Goal: Task Accomplishment & Management: Complete application form

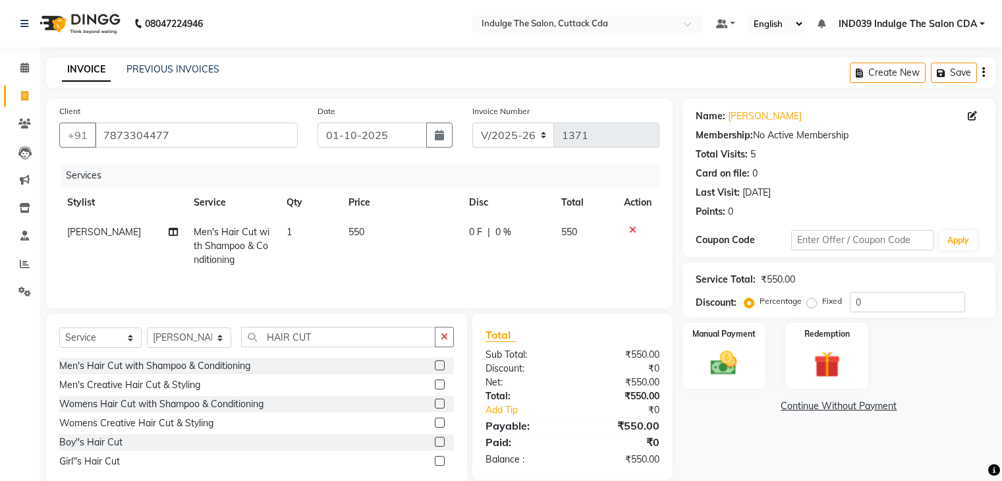
select select "7297"
select select "service"
select select "87394"
click at [878, 304] on input "0" at bounding box center [907, 302] width 115 height 20
type input "010"
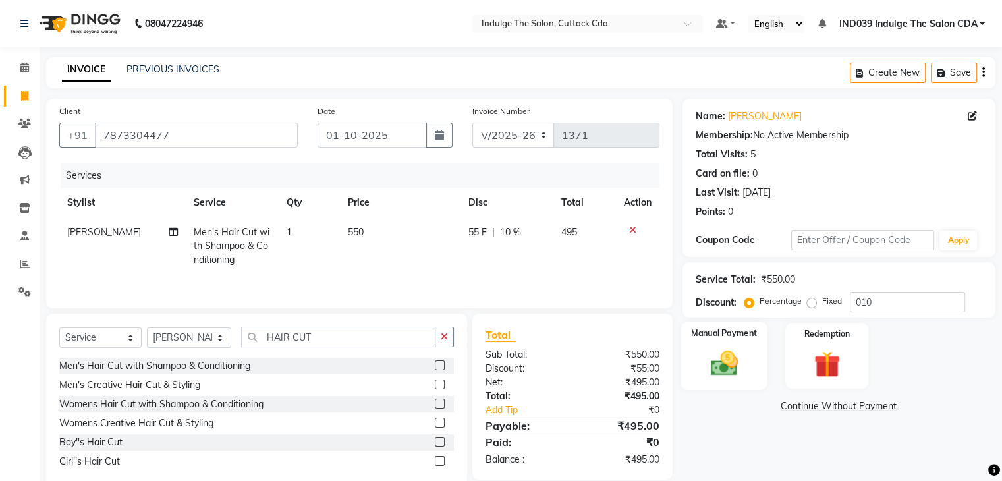
click at [710, 349] on img at bounding box center [724, 364] width 44 height 32
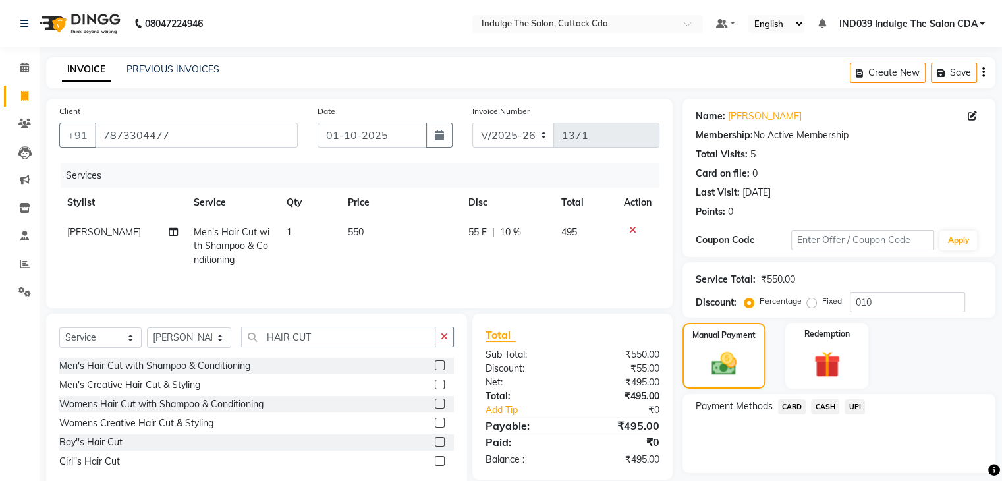
click at [857, 409] on span "UPI" at bounding box center [855, 406] width 20 height 15
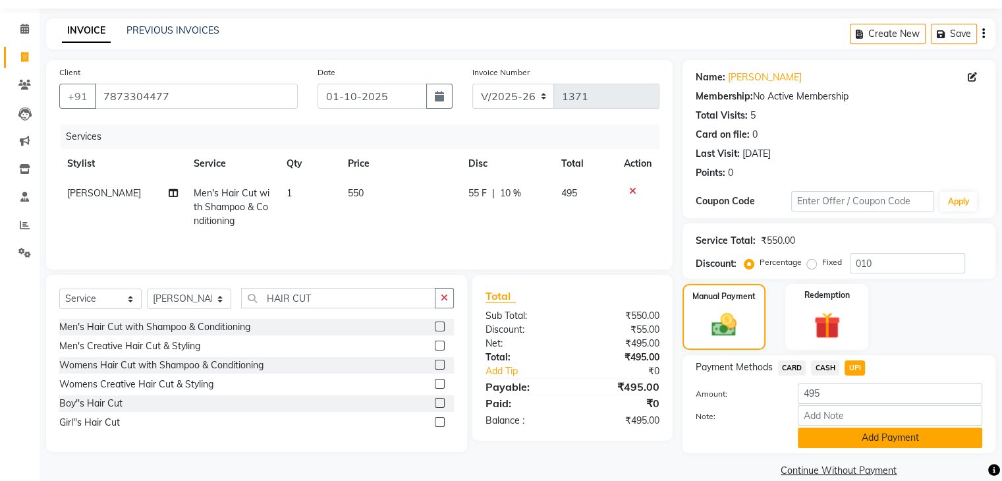
scroll to position [59, 0]
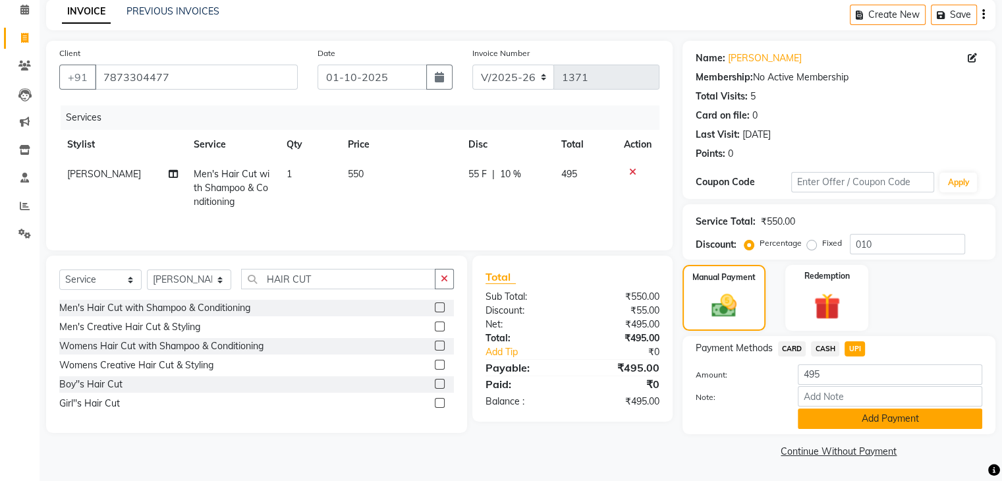
click at [902, 417] on button "Add Payment" at bounding box center [890, 419] width 185 height 20
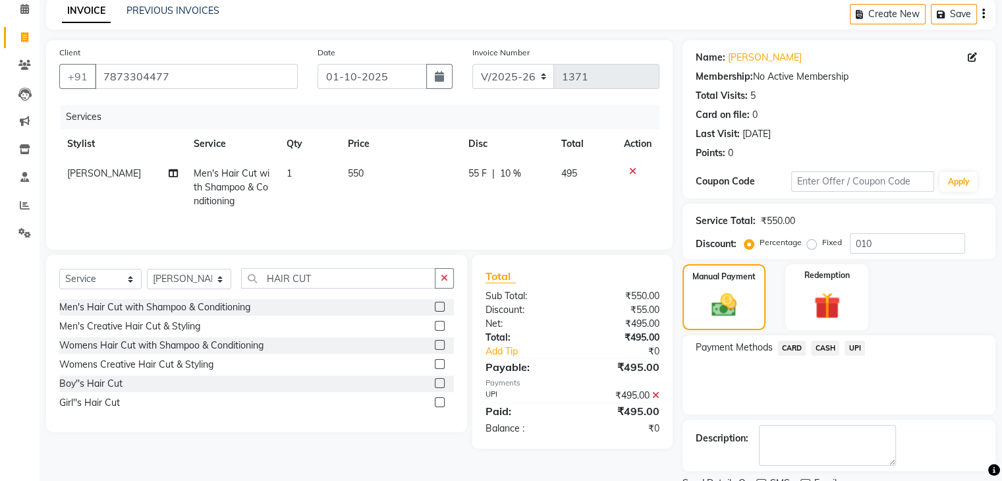
scroll to position [113, 0]
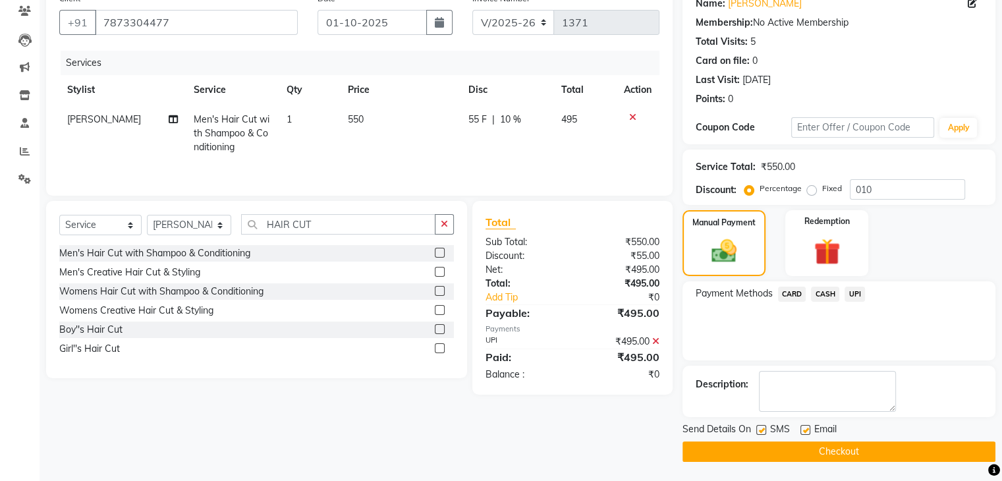
click at [907, 452] on button "Checkout" at bounding box center [839, 452] width 313 height 20
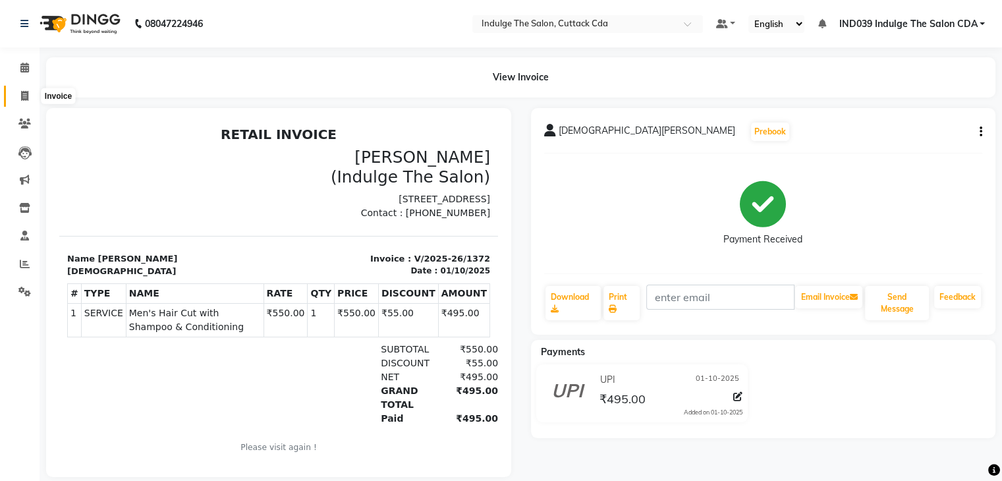
click at [26, 93] on icon at bounding box center [24, 96] width 7 height 10
select select "7297"
select select "service"
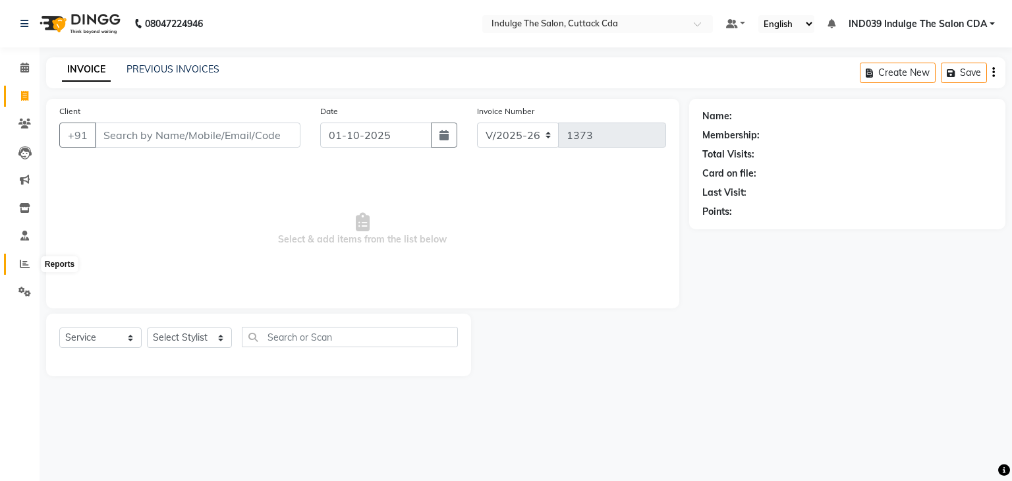
click at [17, 264] on span at bounding box center [24, 264] width 23 height 15
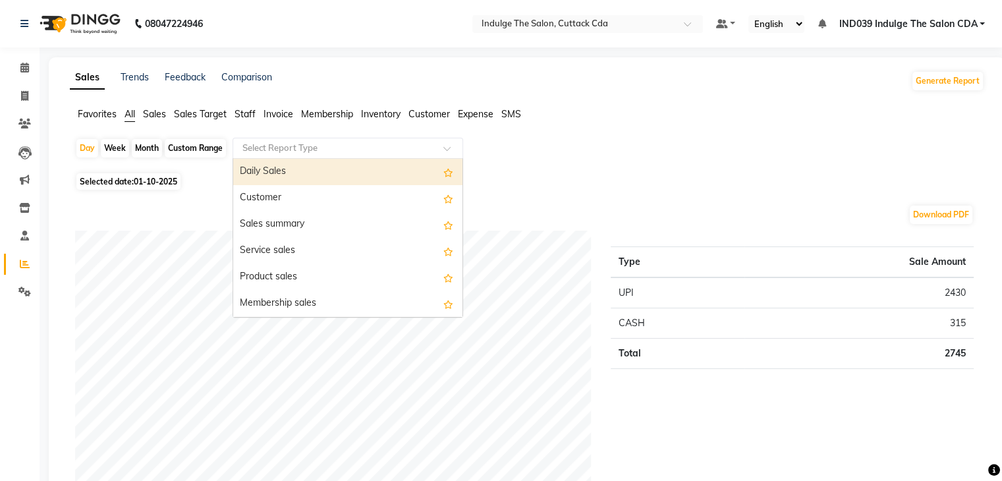
click at [260, 151] on input "text" at bounding box center [335, 148] width 190 height 13
click at [274, 169] on div "Daily Sales" at bounding box center [347, 172] width 229 height 26
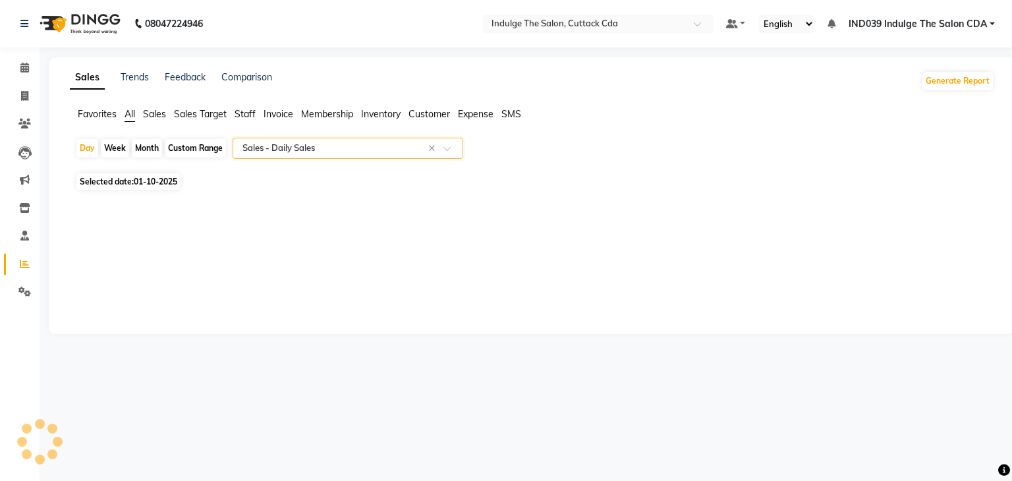
select select "full_report"
select select "csv"
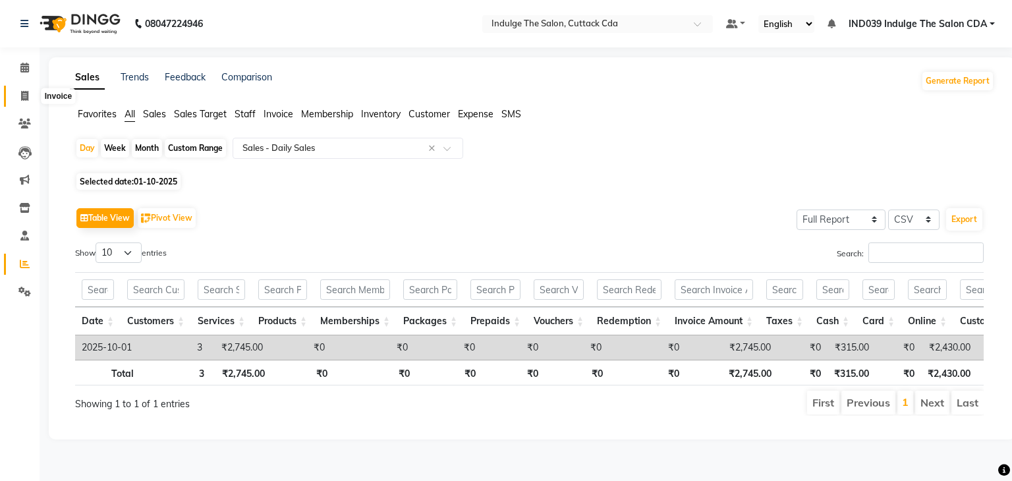
click at [24, 94] on icon at bounding box center [24, 96] width 7 height 10
select select "service"
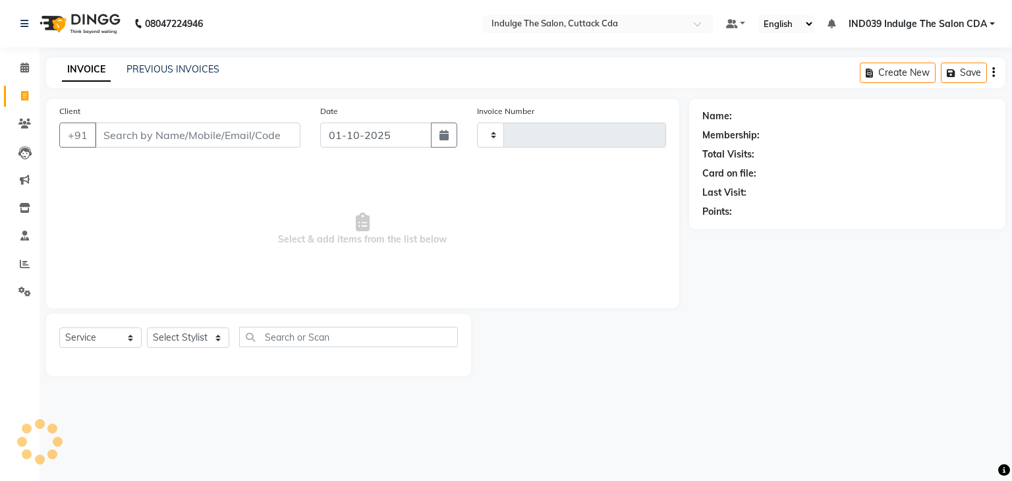
type input "1373"
select select "7297"
click at [171, 339] on select "Select Stylist [PERSON_NAME]( Therapist ) [PERSON_NAME] IND039 Indulge The Salo…" at bounding box center [189, 338] width 85 height 20
select select "91068"
click at [147, 328] on select "Select Stylist [PERSON_NAME]( Therapist ) [PERSON_NAME] IND039 Indulge The Salo…" at bounding box center [189, 338] width 85 height 20
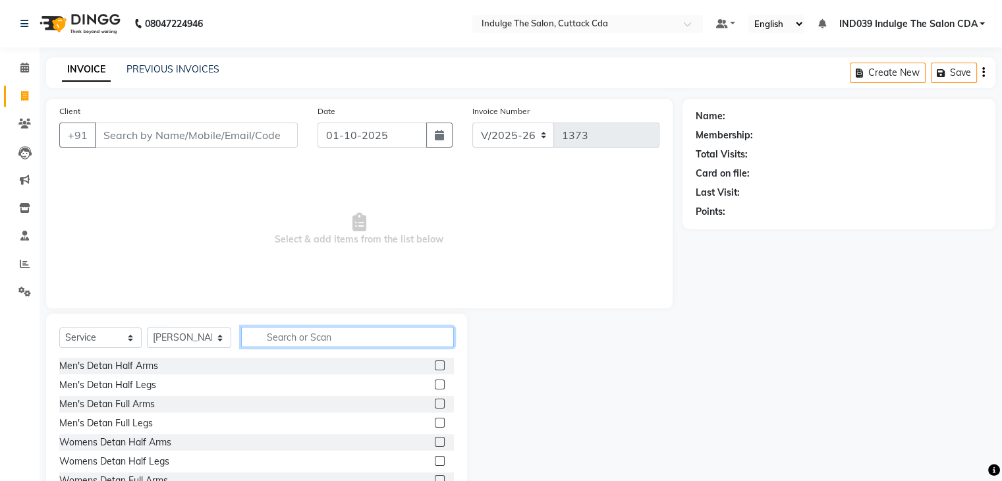
click at [319, 333] on input "text" at bounding box center [347, 337] width 212 height 20
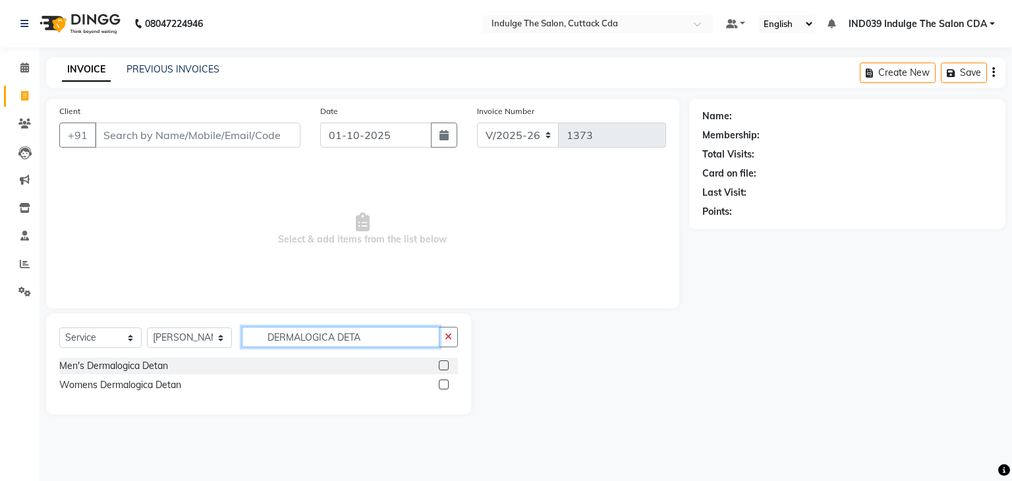
type input "DERMALOGICA DETA"
click at [442, 366] on label at bounding box center [444, 366] width 10 height 10
click at [442, 366] on input "checkbox" at bounding box center [443, 366] width 9 height 9
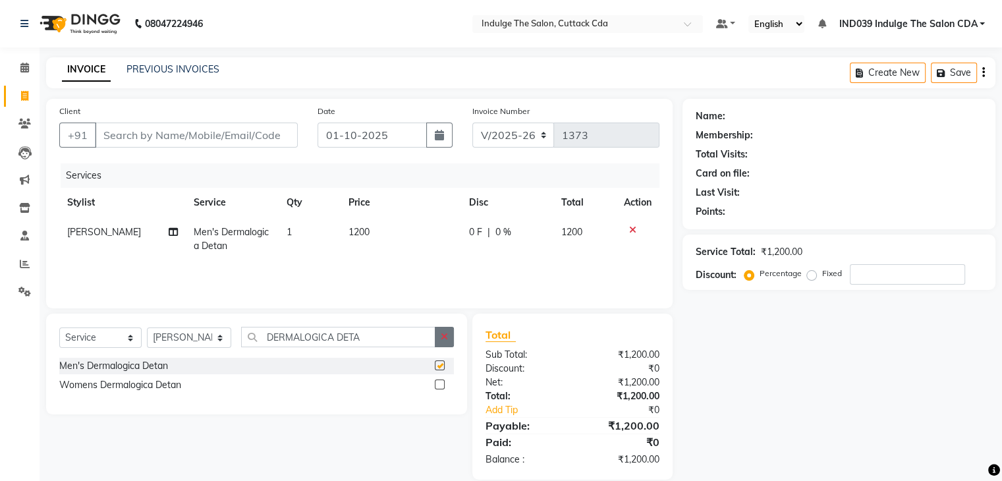
checkbox input "false"
click at [446, 341] on icon "button" at bounding box center [444, 336] width 7 height 9
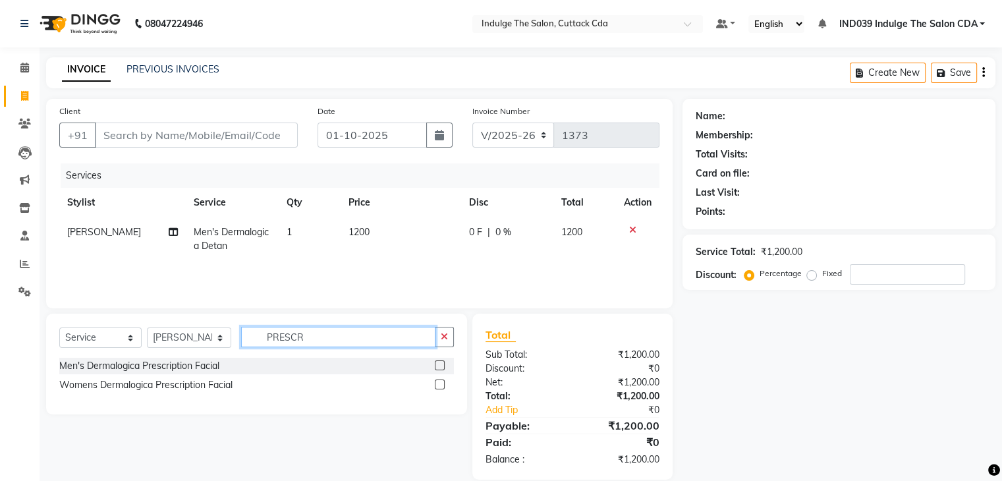
type input "PRESCR"
click at [439, 365] on label at bounding box center [440, 366] width 10 height 10
click at [439, 365] on input "checkbox" at bounding box center [439, 366] width 9 height 9
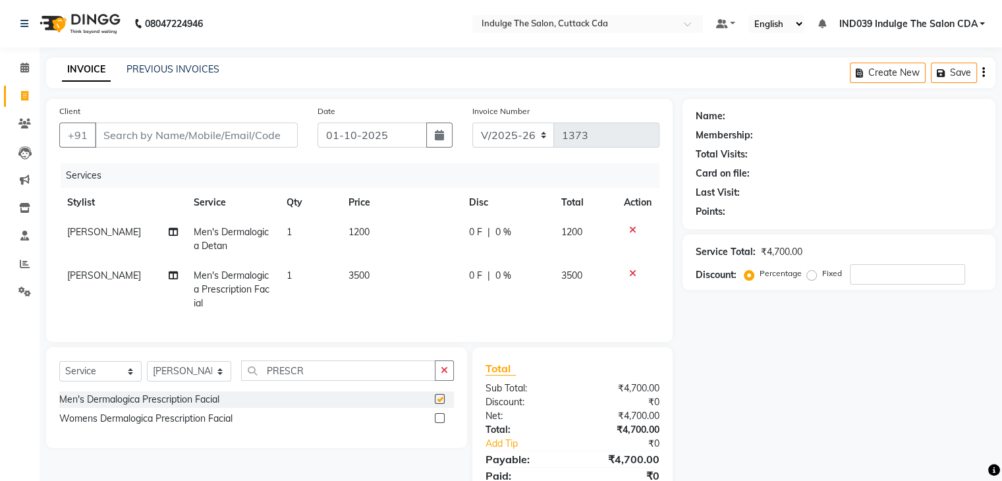
checkbox input "false"
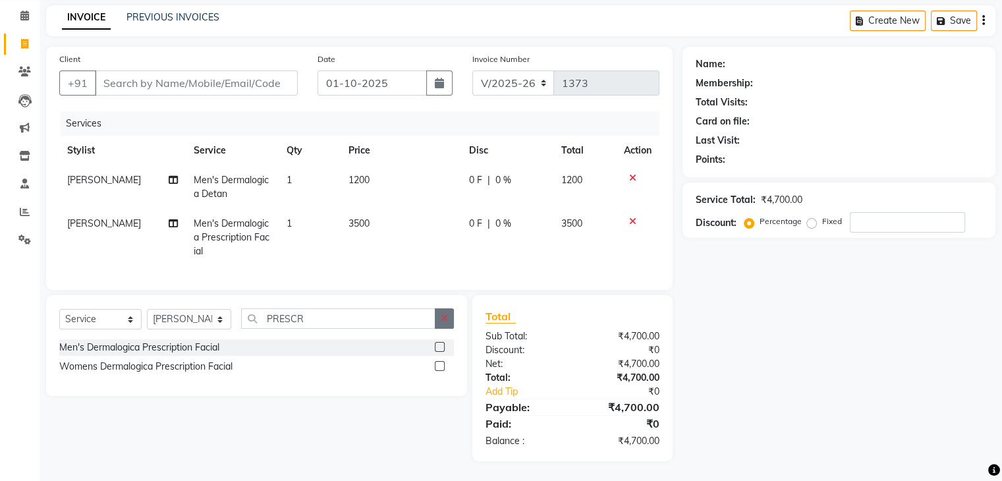
click at [443, 314] on icon "button" at bounding box center [444, 318] width 7 height 9
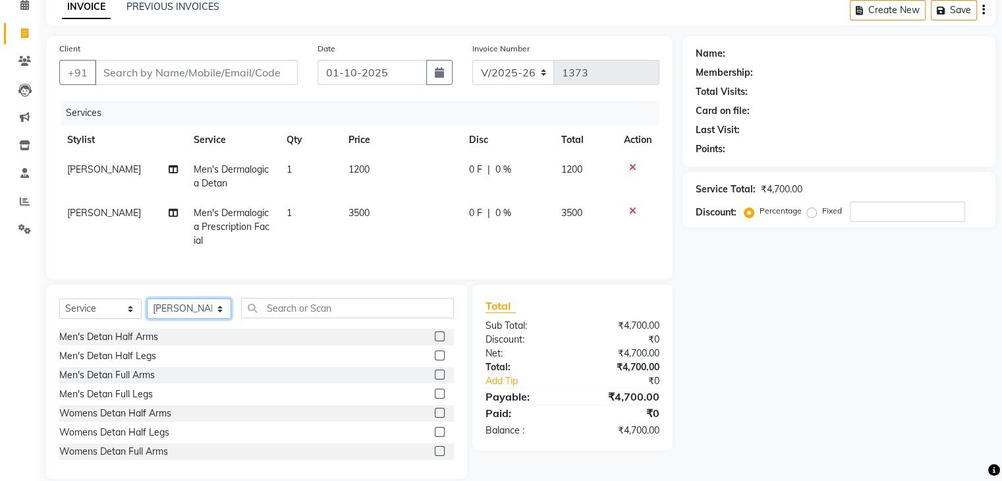
click at [174, 319] on select "Select Stylist [PERSON_NAME]( Therapist ) [PERSON_NAME] IND039 Indulge The Salo…" at bounding box center [189, 309] width 84 height 20
select select "91719"
click at [147, 309] on select "Select Stylist [PERSON_NAME]( Therapist ) [PERSON_NAME] IND039 Indulge The Salo…" at bounding box center [189, 309] width 84 height 20
click at [327, 318] on input "text" at bounding box center [347, 308] width 212 height 20
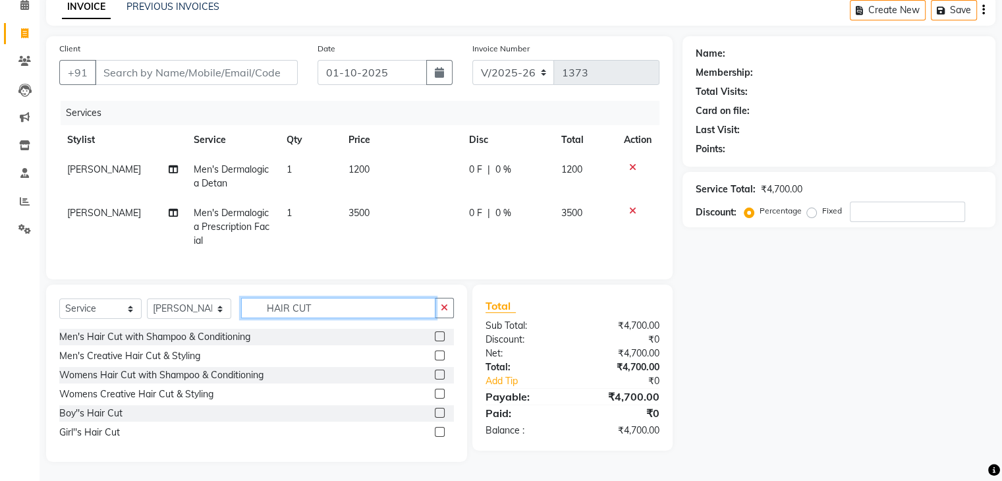
type input "HAIR CUT"
click at [436, 341] on label at bounding box center [440, 337] width 10 height 10
click at [436, 341] on input "checkbox" at bounding box center [439, 337] width 9 height 9
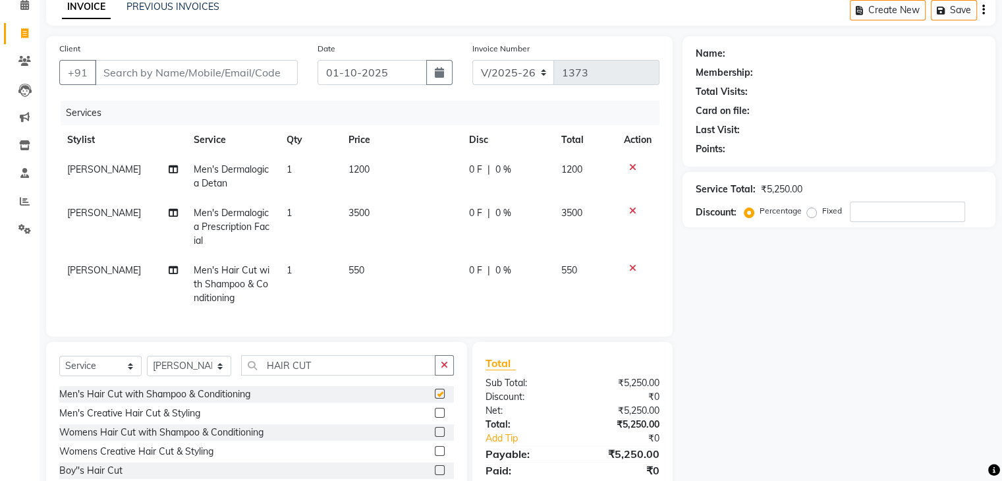
checkbox input "false"
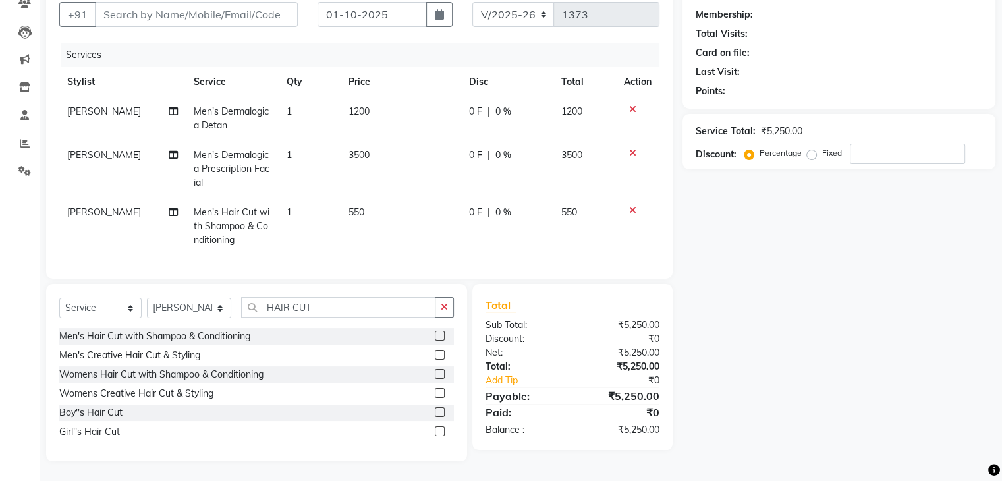
scroll to position [131, 0]
click at [870, 146] on input "number" at bounding box center [907, 154] width 115 height 20
type input "10"
click at [105, 308] on select "Select Service Product Membership Package Voucher Prepaid Gift Card" at bounding box center [100, 308] width 82 height 20
select select "product"
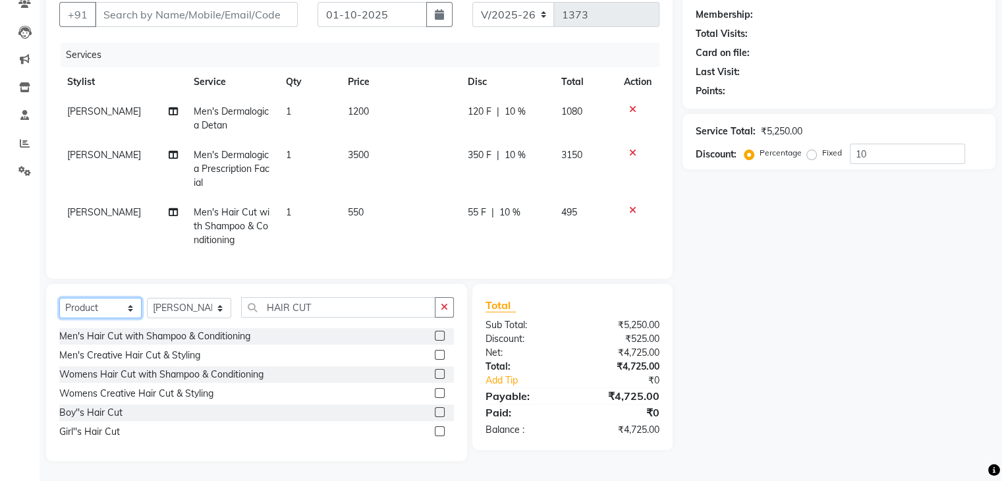
click at [59, 298] on select "Select Service Product Membership Package Voucher Prepaid Gift Card" at bounding box center [100, 308] width 82 height 20
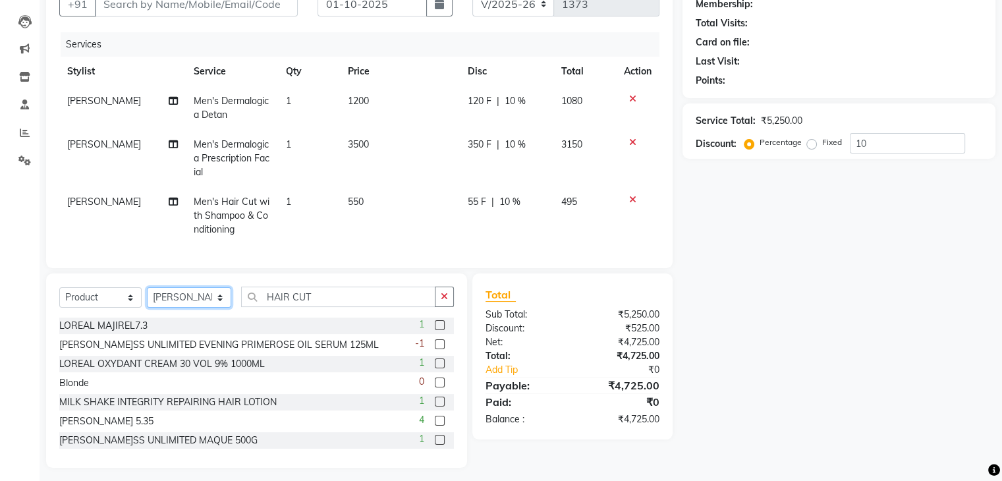
click at [190, 306] on select "Select Stylist [PERSON_NAME]( Therapist ) [PERSON_NAME] IND039 Indulge The Salo…" at bounding box center [189, 297] width 84 height 20
select select "91068"
click at [147, 298] on select "Select Stylist [PERSON_NAME]( Therapist ) [PERSON_NAME] IND039 Indulge The Salo…" at bounding box center [189, 297] width 84 height 20
click at [440, 304] on button "button" at bounding box center [444, 297] width 19 height 20
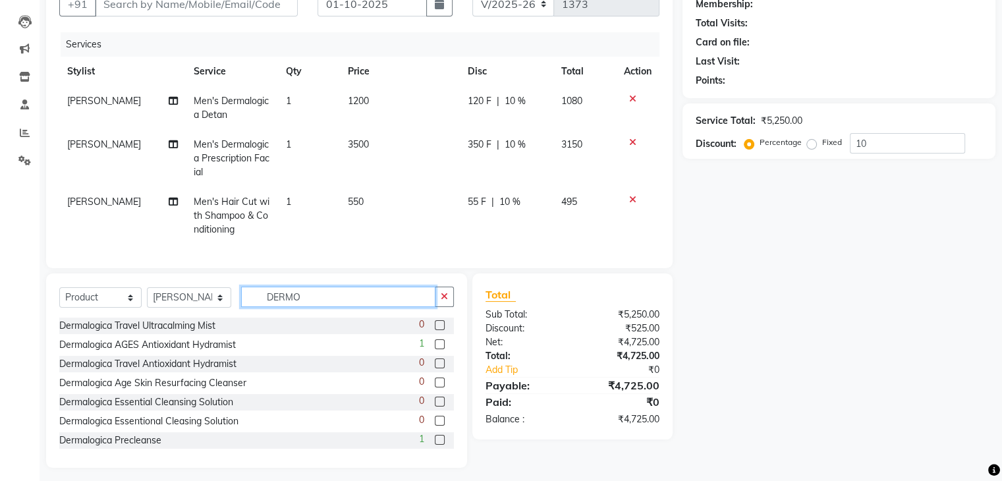
scroll to position [120, 0]
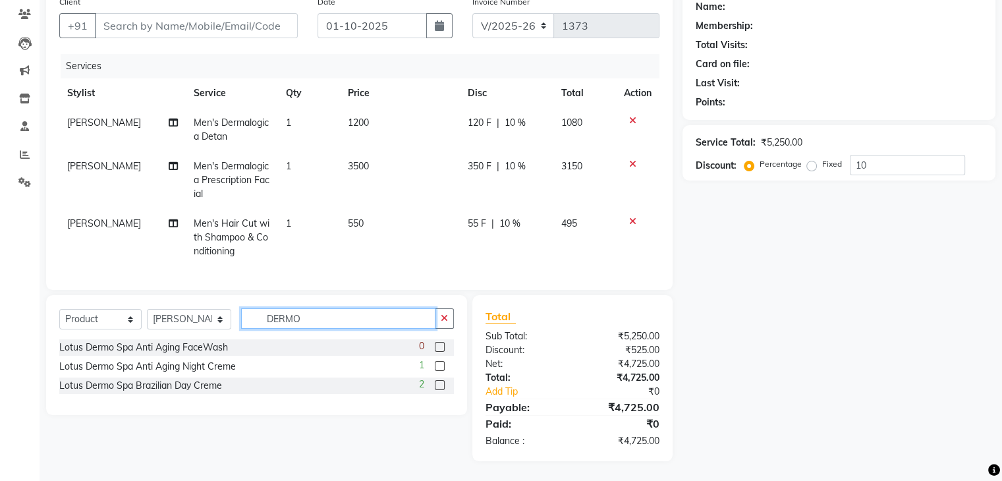
type input "DERMO"
click at [438, 364] on label at bounding box center [440, 366] width 10 height 10
click at [438, 364] on input "checkbox" at bounding box center [439, 366] width 9 height 9
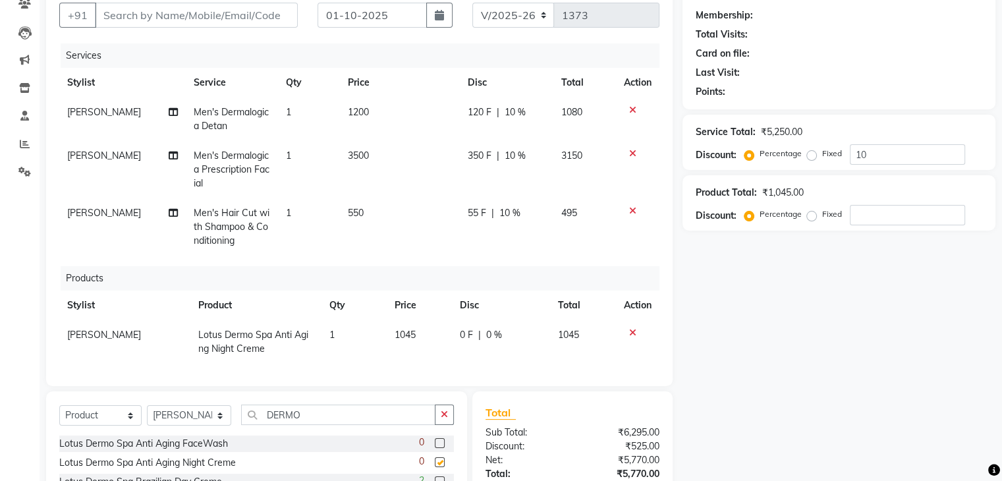
checkbox input "false"
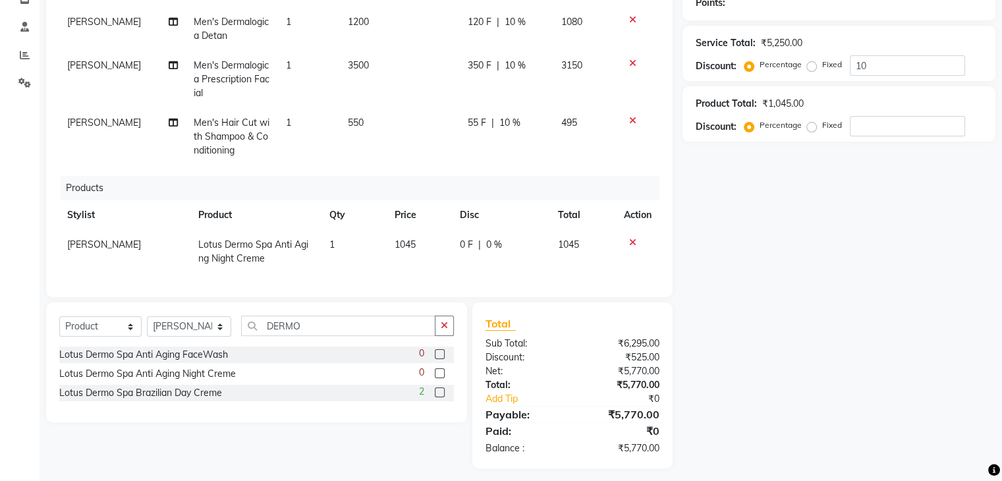
scroll to position [216, 0]
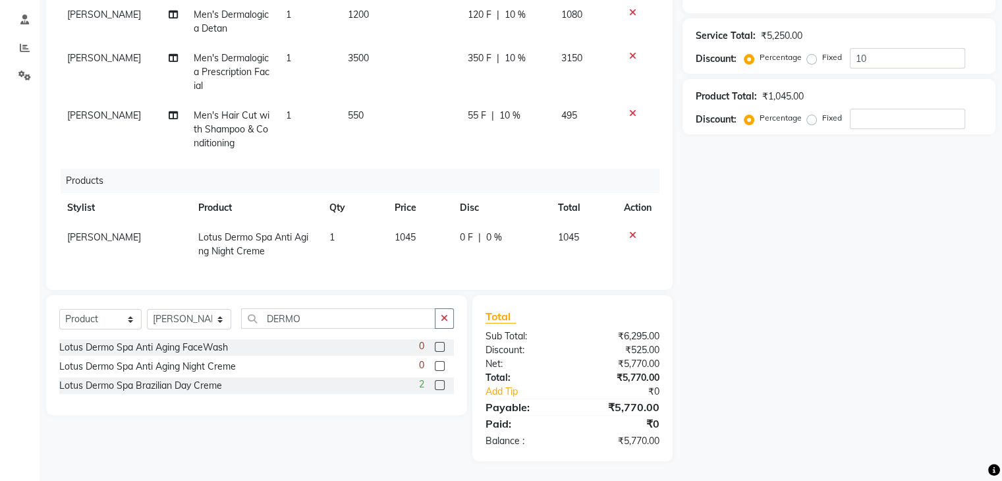
click at [437, 385] on label at bounding box center [440, 385] width 10 height 10
click at [437, 385] on input "checkbox" at bounding box center [439, 386] width 9 height 9
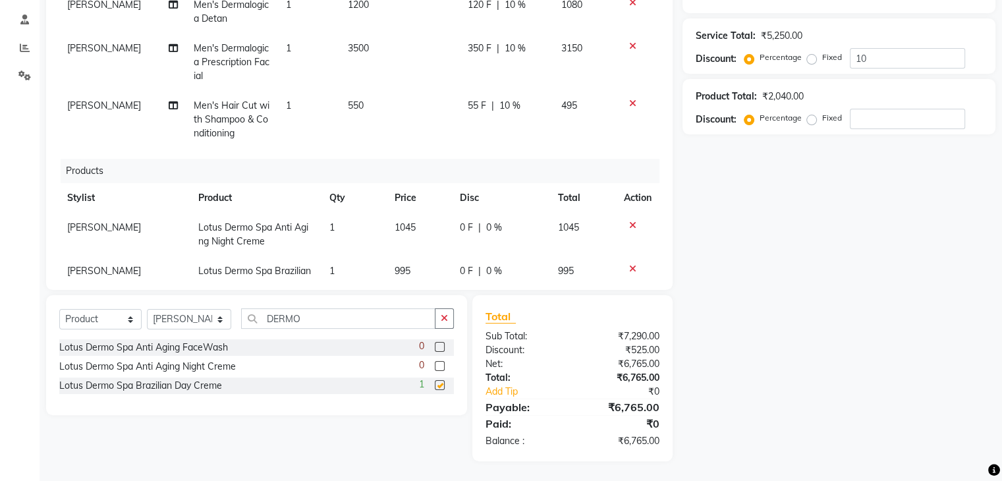
checkbox input "false"
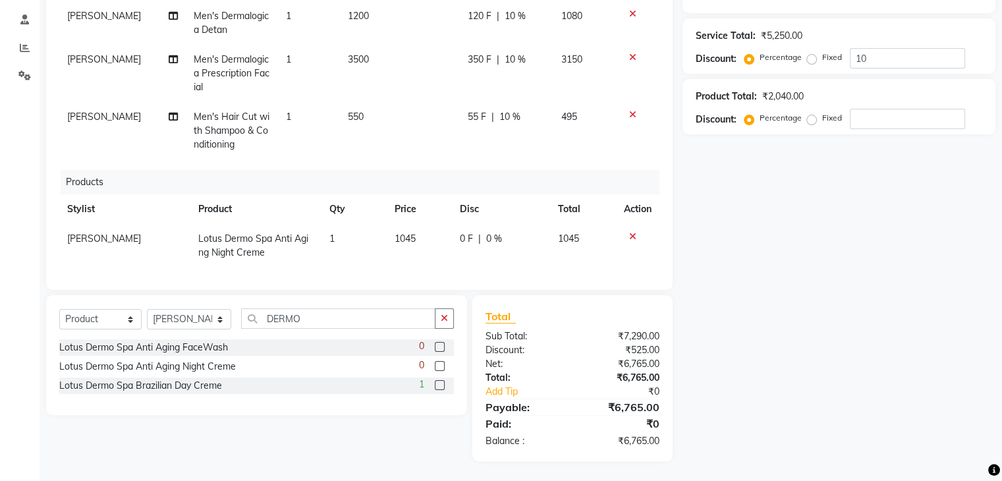
click at [629, 236] on icon at bounding box center [632, 236] width 7 height 9
click at [629, 231] on icon at bounding box center [632, 235] width 7 height 9
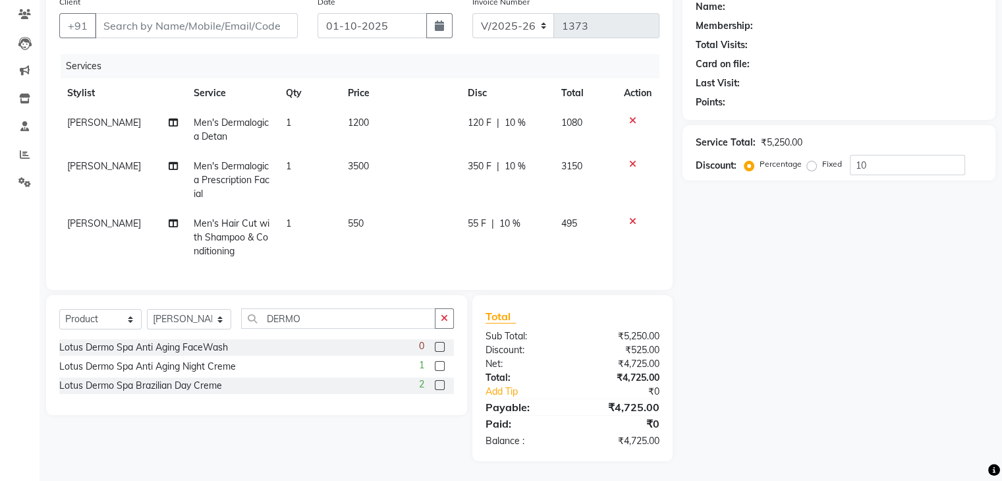
scroll to position [0, 0]
click at [440, 365] on label at bounding box center [440, 366] width 10 height 10
click at [440, 365] on input "checkbox" at bounding box center [439, 366] width 9 height 9
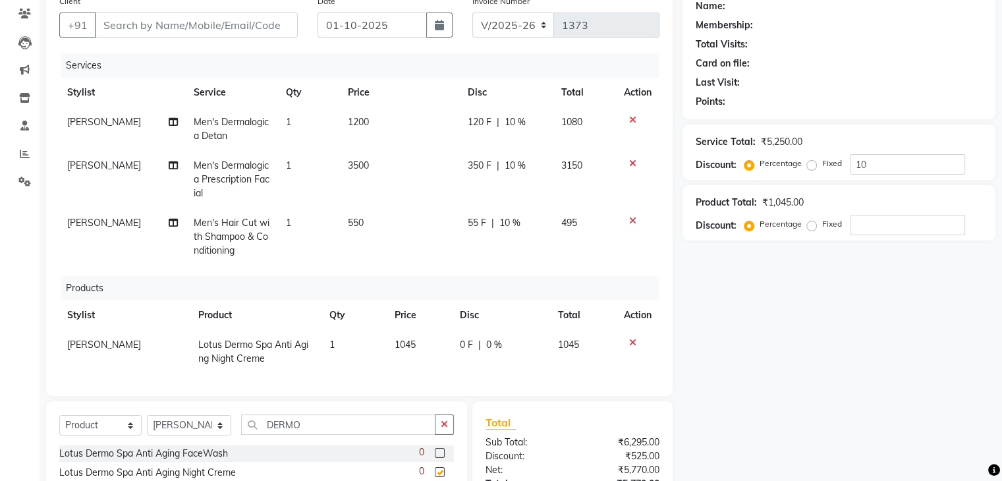
scroll to position [216, 0]
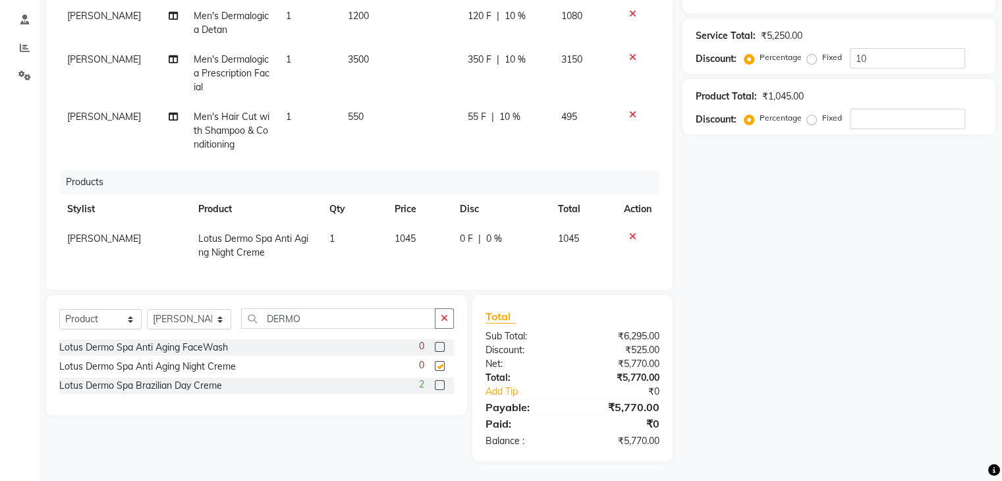
checkbox input "false"
click at [440, 380] on label at bounding box center [440, 385] width 10 height 10
click at [440, 382] on input "checkbox" at bounding box center [439, 386] width 9 height 9
checkbox input "false"
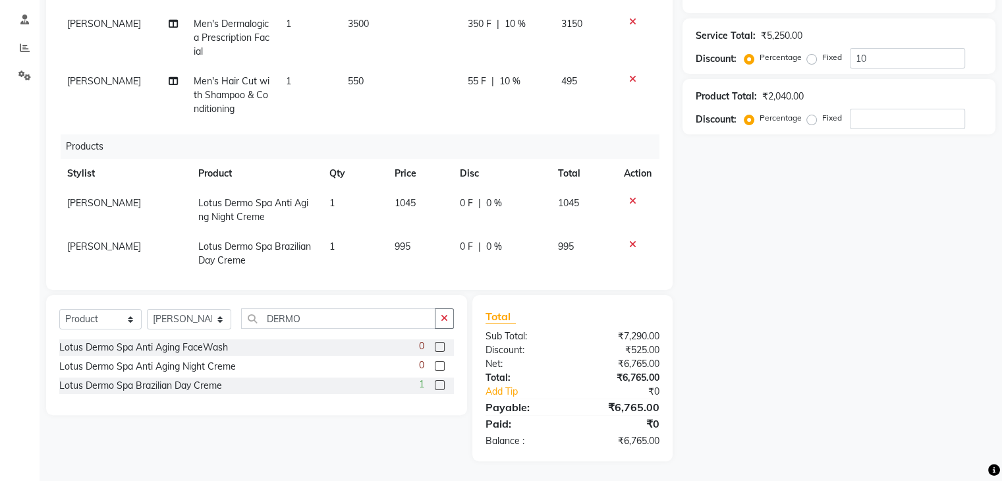
scroll to position [55, 0]
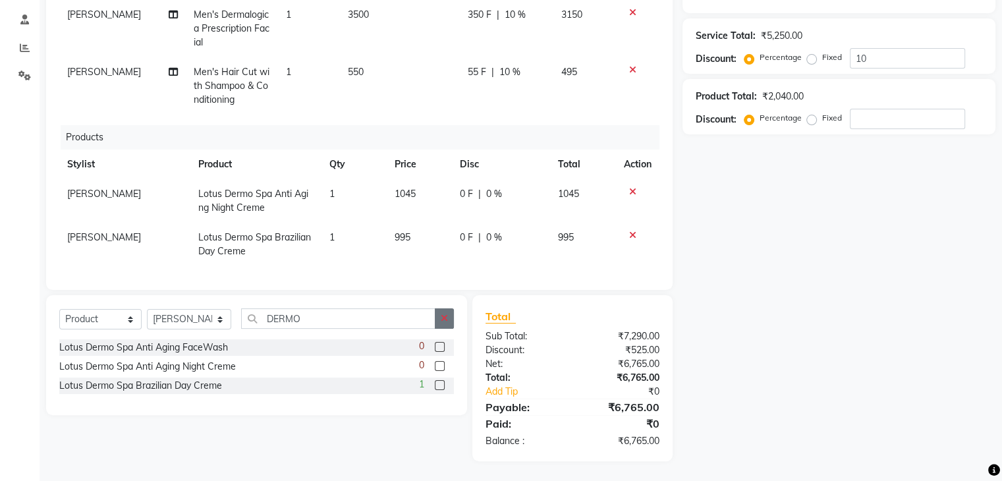
click at [443, 318] on icon "button" at bounding box center [444, 318] width 7 height 9
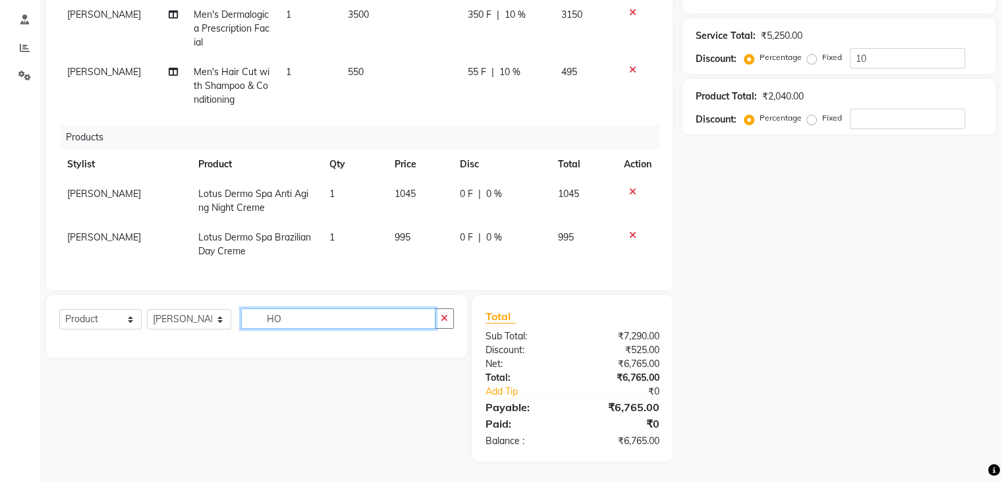
type input "H"
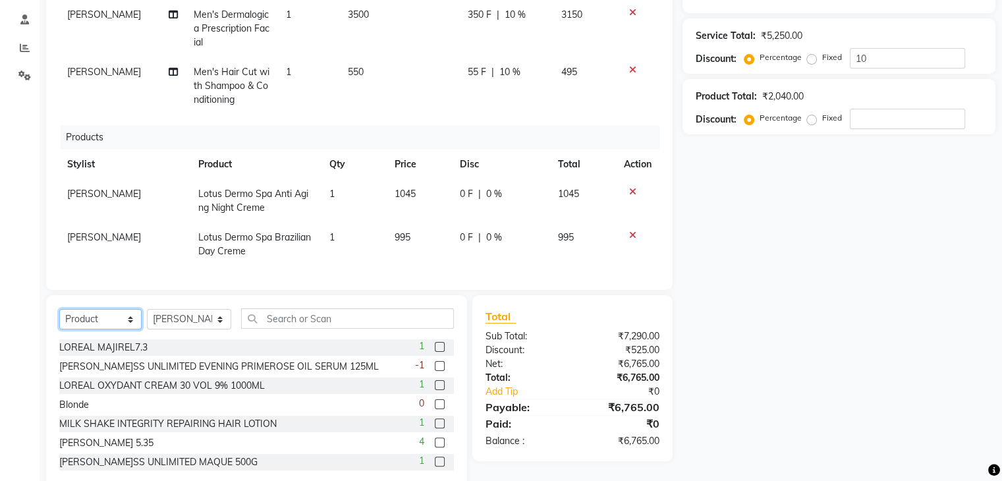
click at [109, 316] on select "Select Service Product Membership Package Voucher Prepaid Gift Card" at bounding box center [100, 319] width 82 height 20
select select "service"
click at [59, 310] on select "Select Service Product Membership Package Voucher Prepaid Gift Card" at bounding box center [100, 319] width 82 height 20
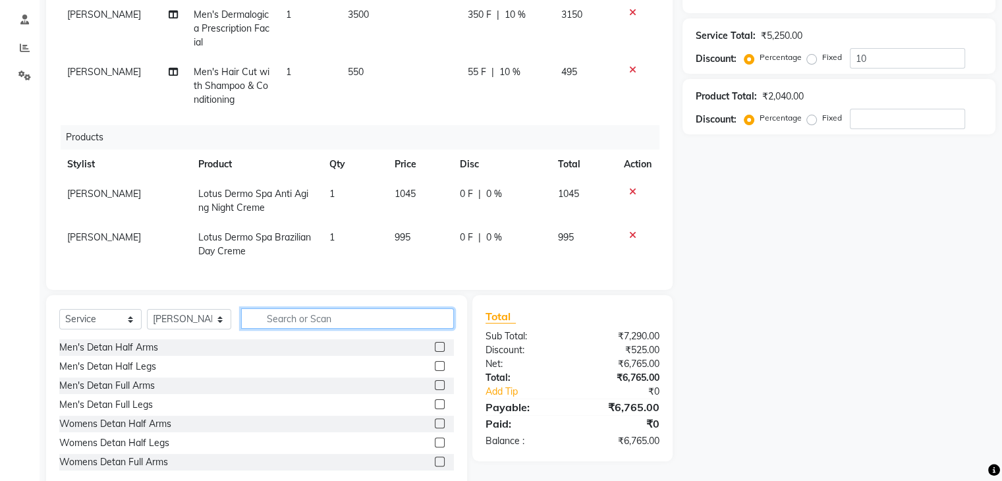
click at [298, 314] on input "text" at bounding box center [347, 318] width 212 height 20
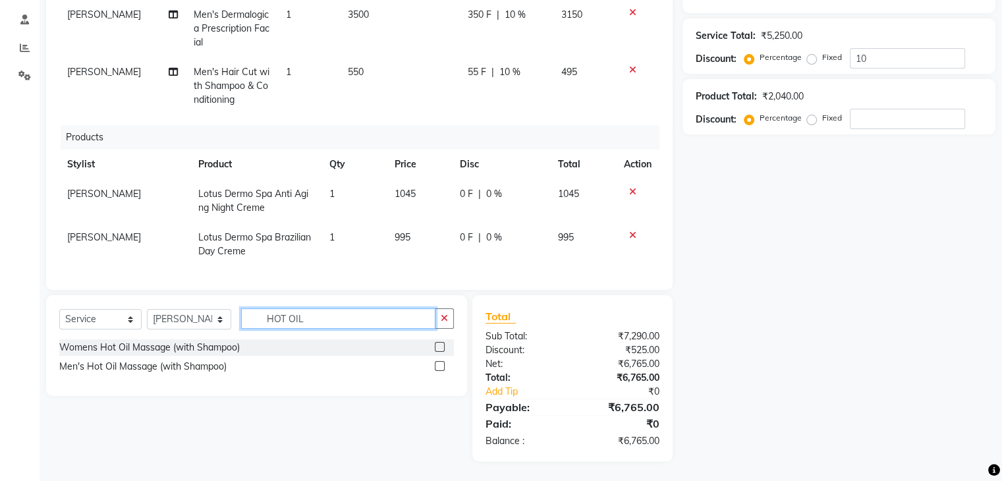
type input "HOT OIL"
click at [439, 364] on label at bounding box center [440, 366] width 10 height 10
click at [439, 364] on input "checkbox" at bounding box center [439, 366] width 9 height 9
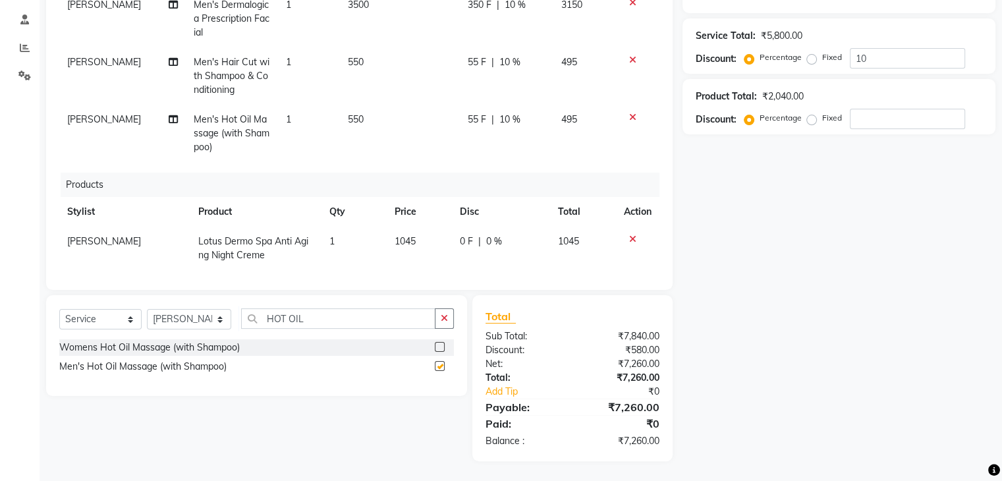
scroll to position [112, 0]
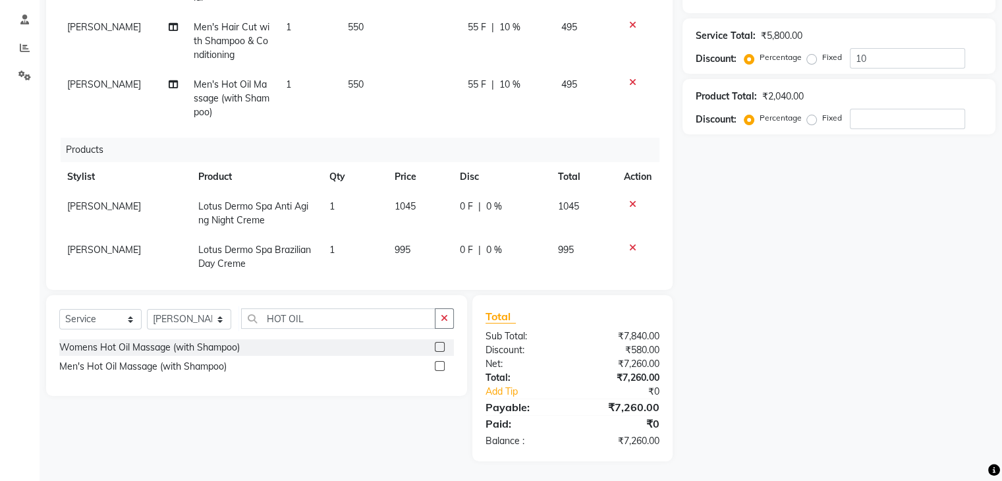
checkbox input "false"
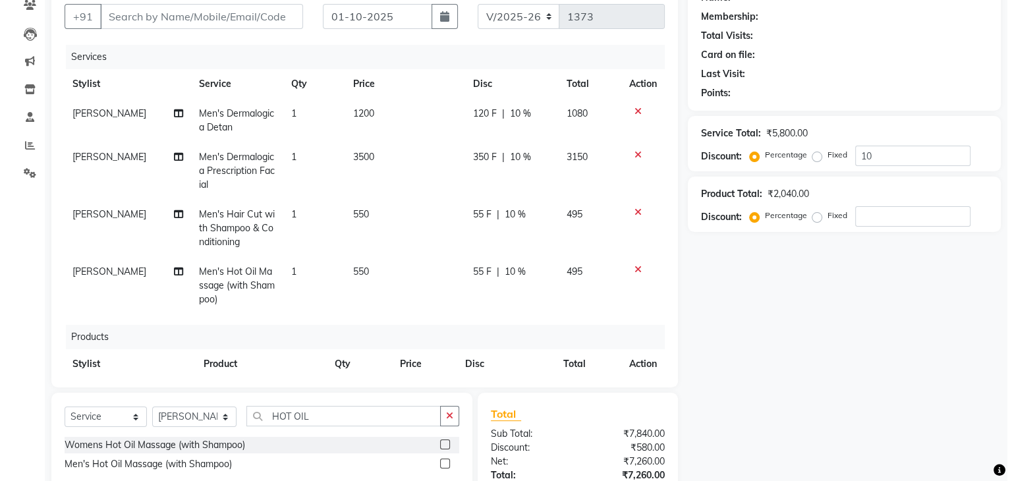
scroll to position [0, 0]
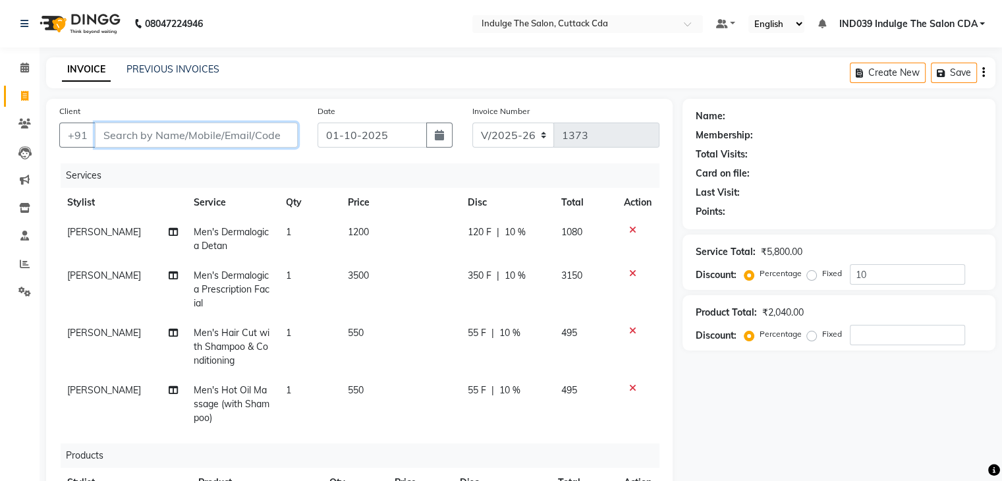
click at [175, 135] on input "Client" at bounding box center [196, 135] width 203 height 25
type input "8"
type input "0"
type input "896325845688"
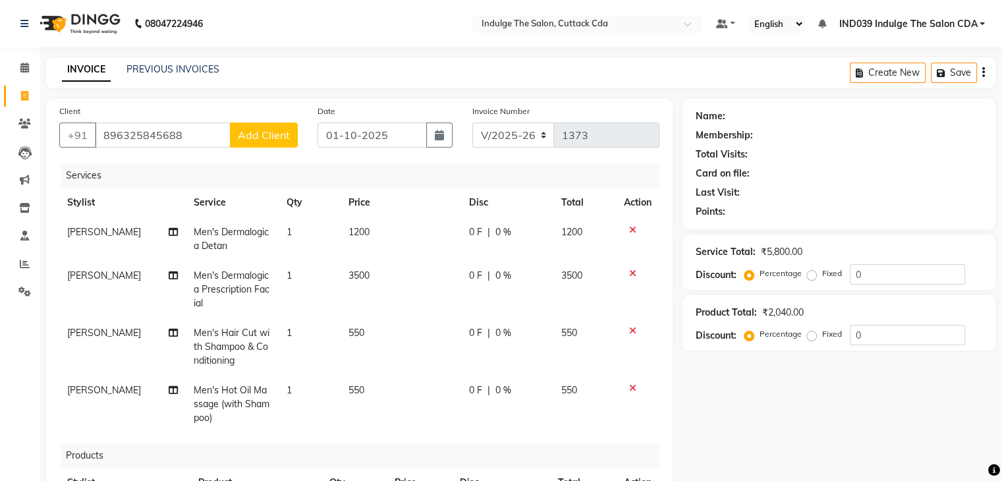
click at [248, 138] on span "Add Client" at bounding box center [264, 135] width 52 height 13
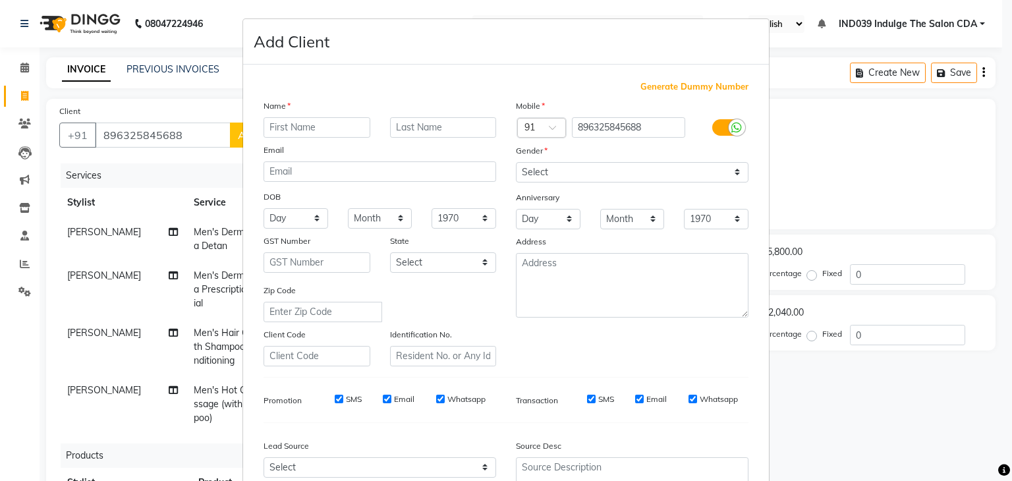
click at [322, 132] on input "text" at bounding box center [317, 127] width 107 height 20
type input "PITAMBER"
type input "ACHARYA"
click at [562, 171] on select "Select Male Female Other Prefer Not To Say" at bounding box center [632, 172] width 233 height 20
select select "male"
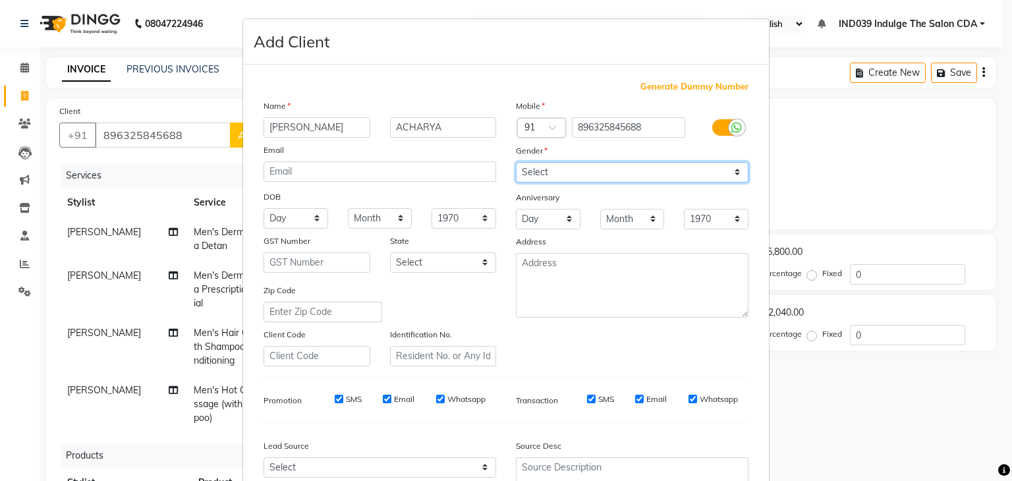
click at [516, 163] on select "Select Male Female Other Prefer Not To Say" at bounding box center [632, 172] width 233 height 20
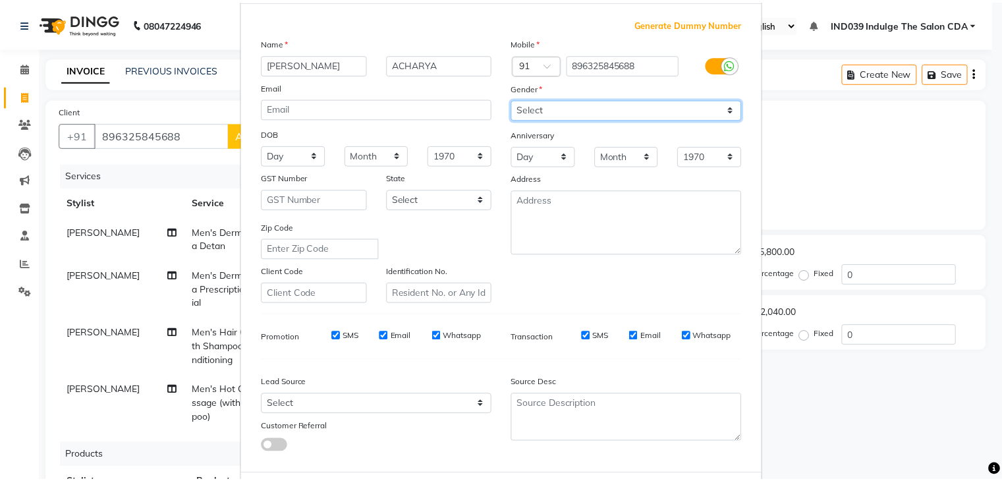
scroll to position [134, 0]
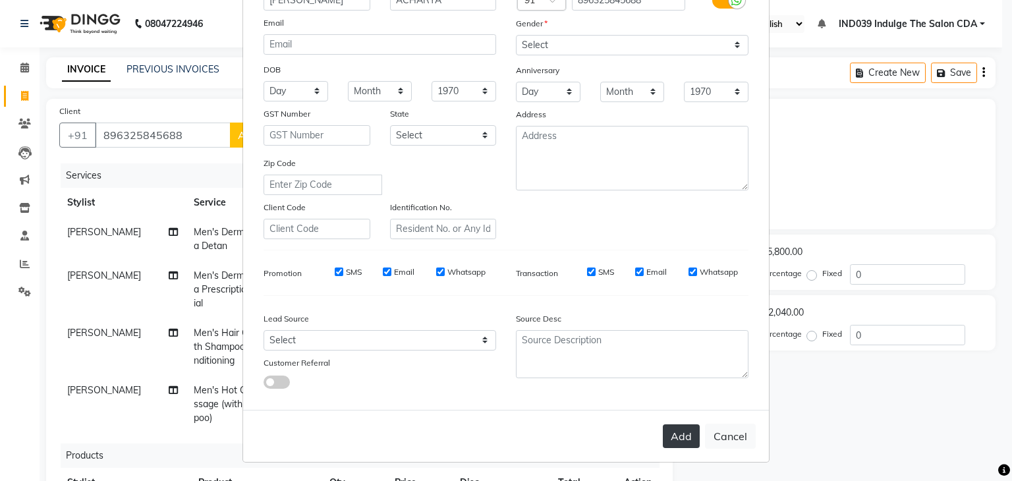
click at [673, 434] on button "Add" at bounding box center [681, 436] width 37 height 24
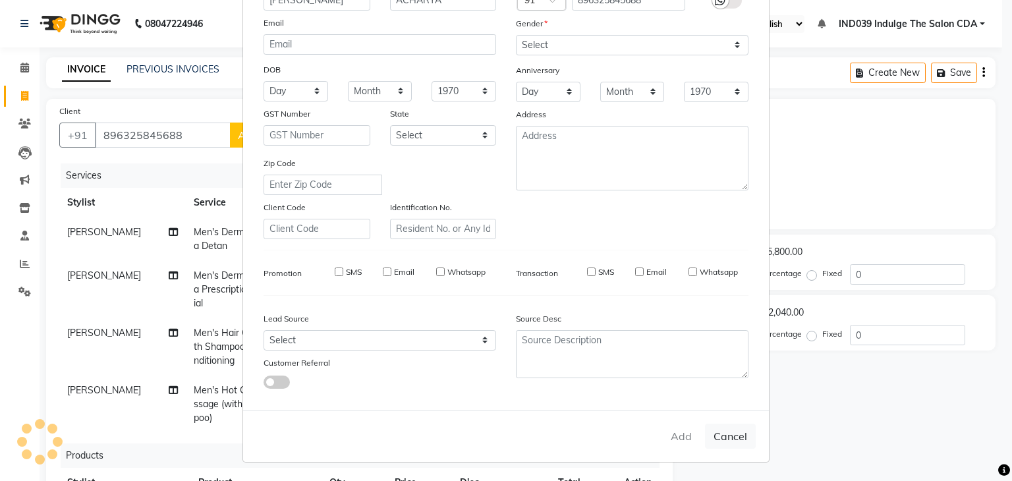
select select
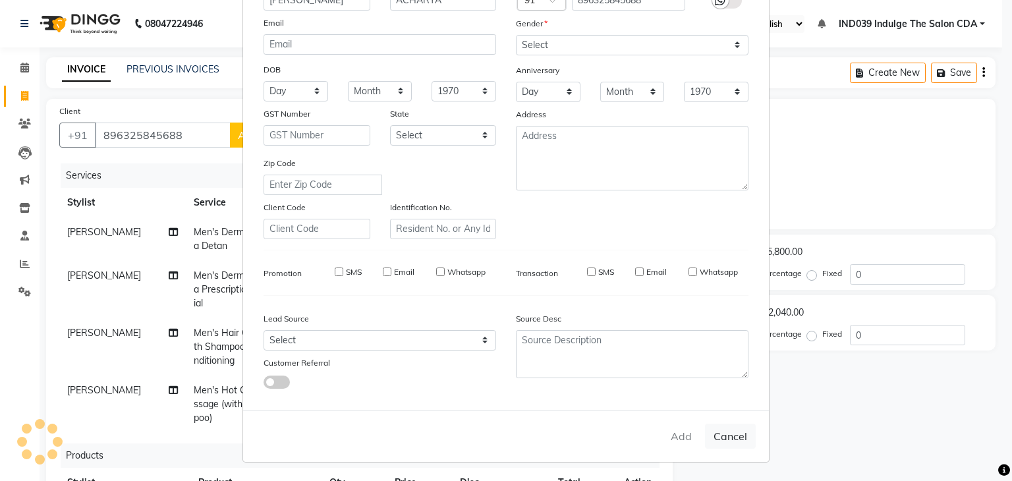
select select
checkbox input "false"
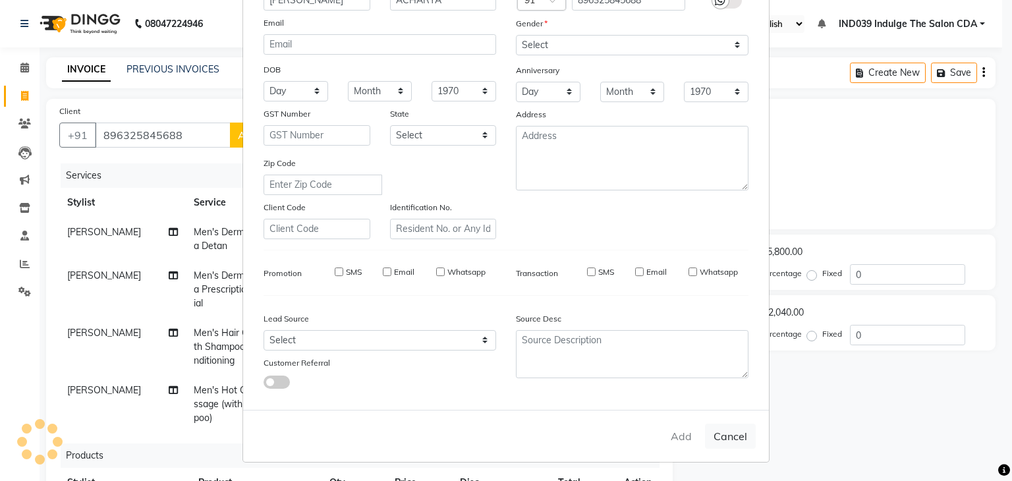
checkbox input "false"
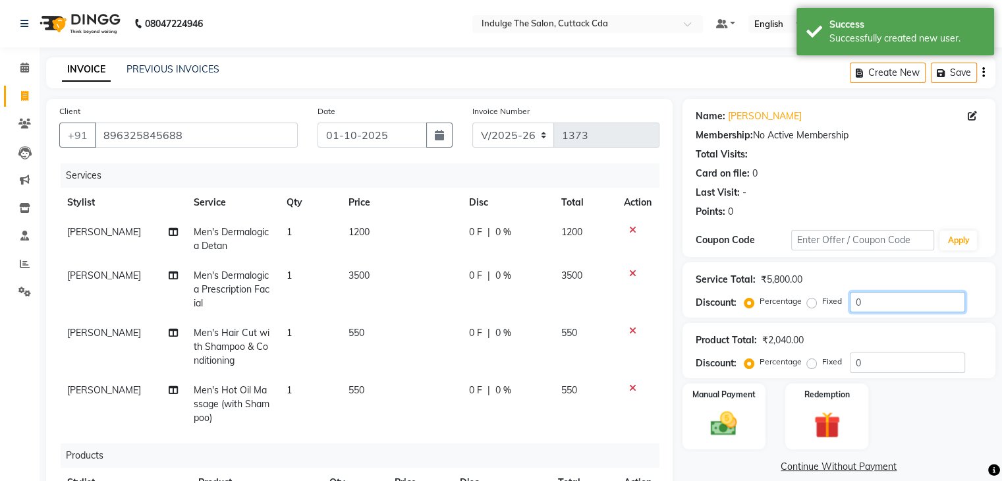
click at [887, 304] on input "0" at bounding box center [907, 302] width 115 height 20
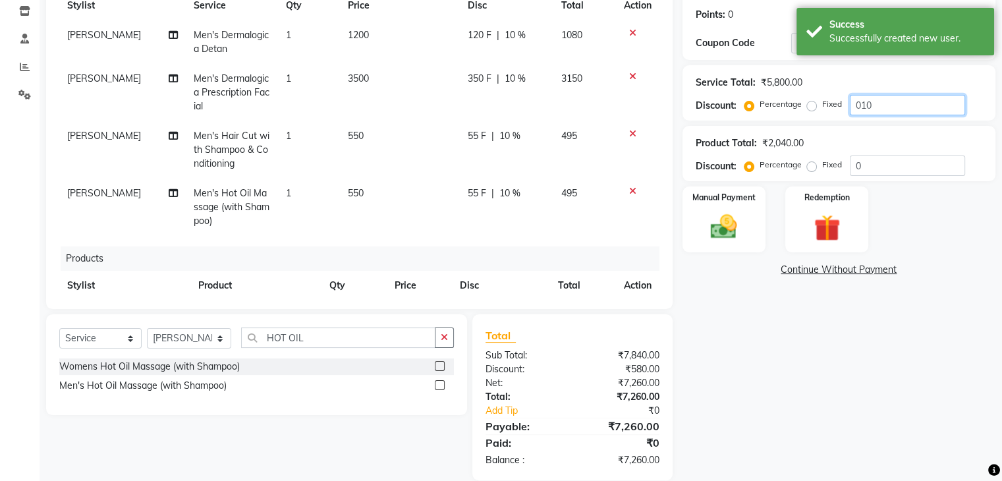
scroll to position [216, 0]
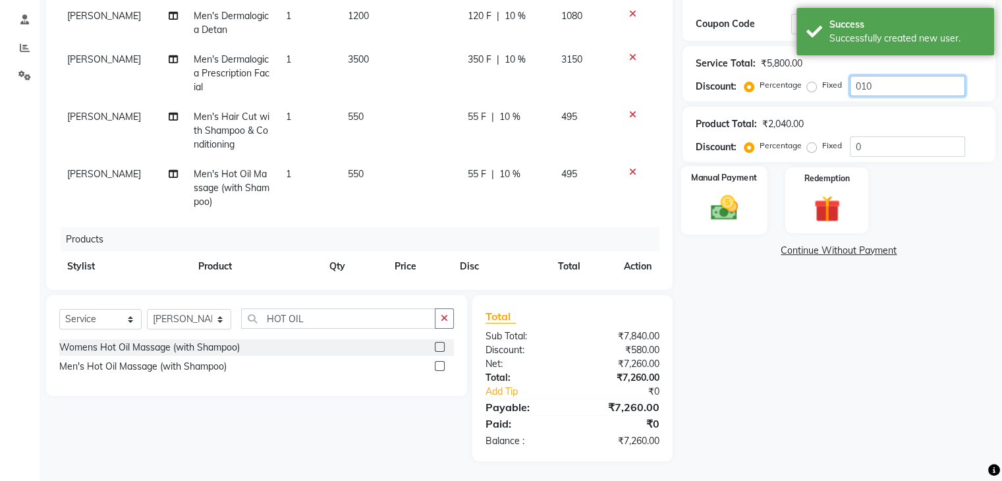
type input "010"
click at [728, 223] on div "Manual Payment" at bounding box center [724, 200] width 86 height 68
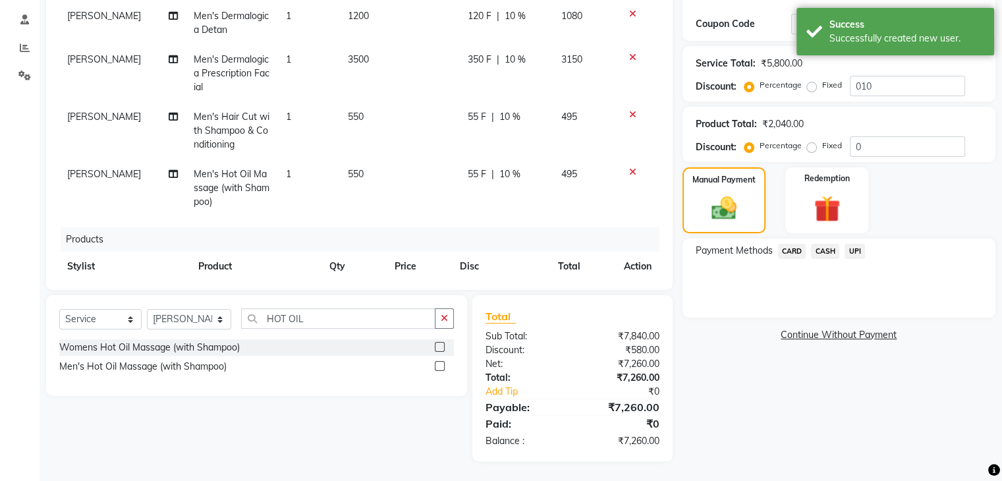
click at [857, 251] on span "UPI" at bounding box center [855, 251] width 20 height 15
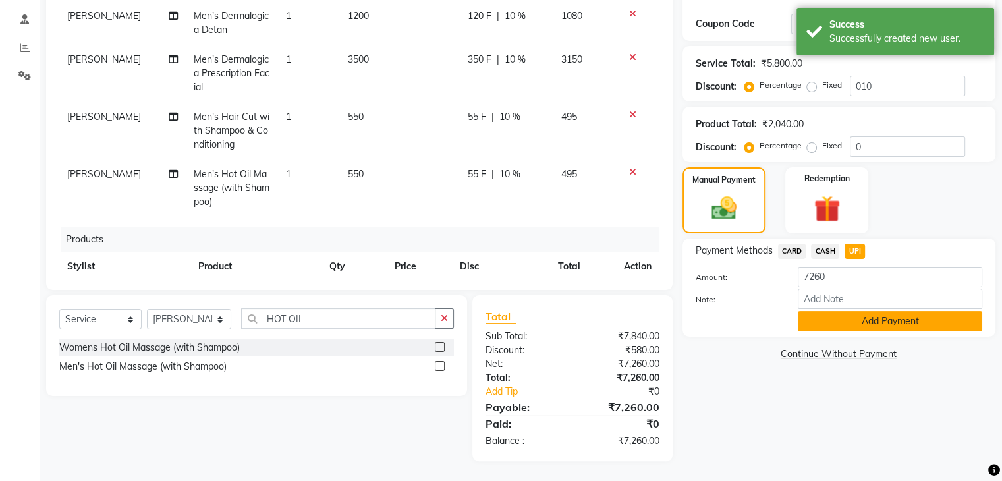
click at [897, 320] on button "Add Payment" at bounding box center [890, 321] width 185 height 20
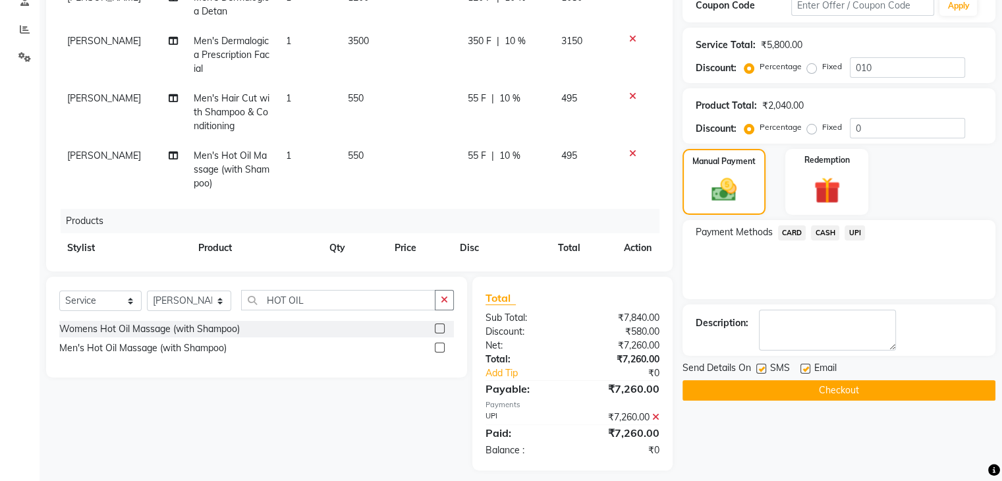
scroll to position [244, 0]
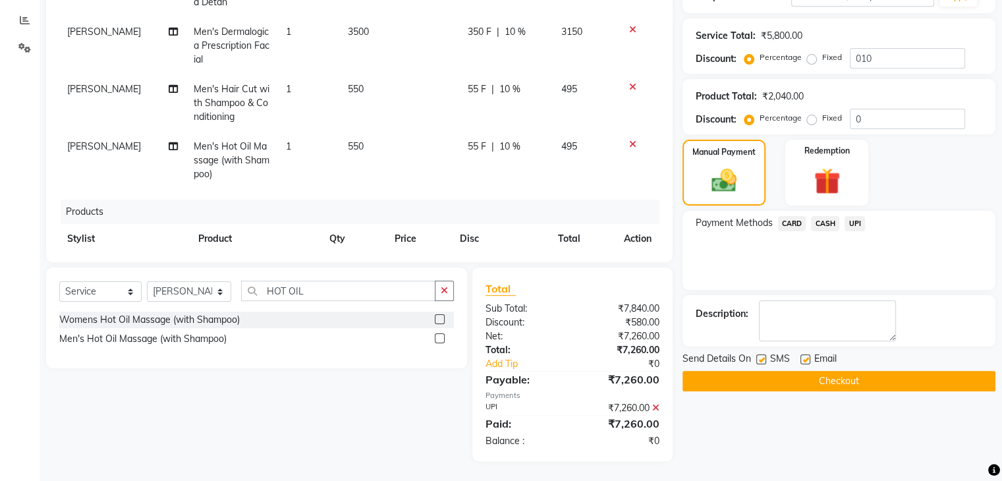
click at [900, 380] on button "Checkout" at bounding box center [839, 381] width 313 height 20
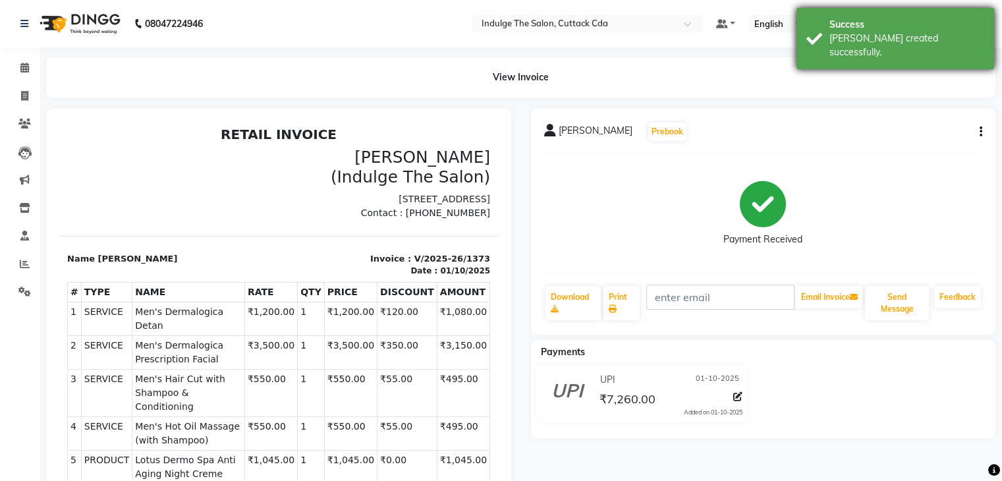
click at [894, 21] on div "Success" at bounding box center [907, 25] width 155 height 14
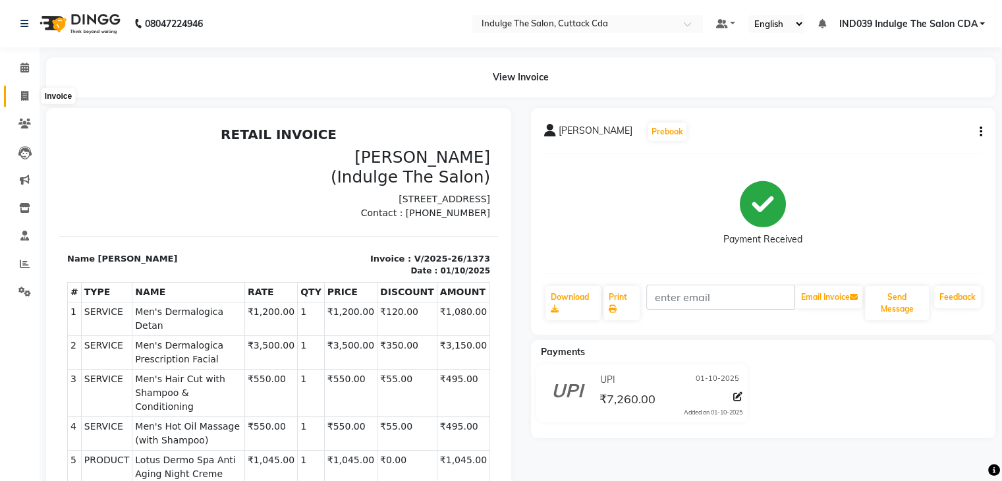
click at [22, 91] on icon at bounding box center [24, 96] width 7 height 10
select select "7297"
select select "service"
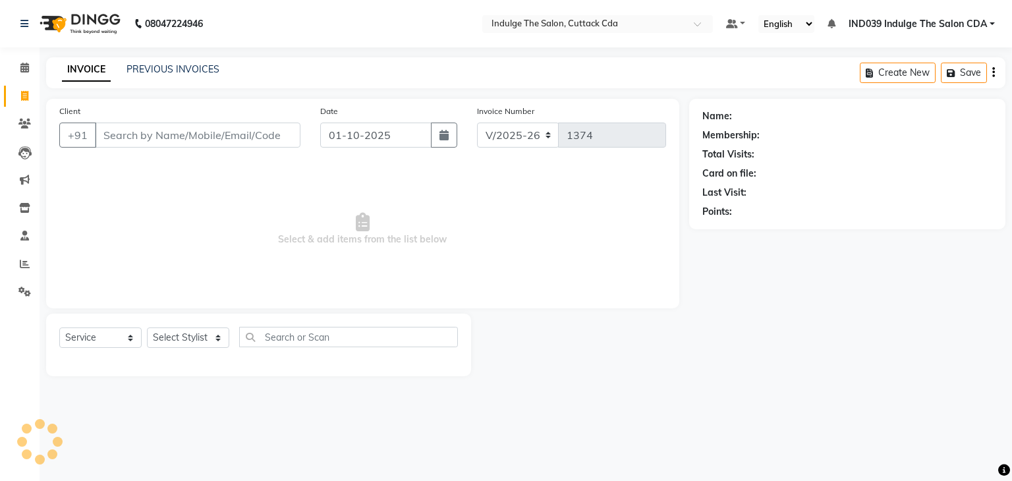
click at [177, 139] on input "Client" at bounding box center [198, 135] width 206 height 25
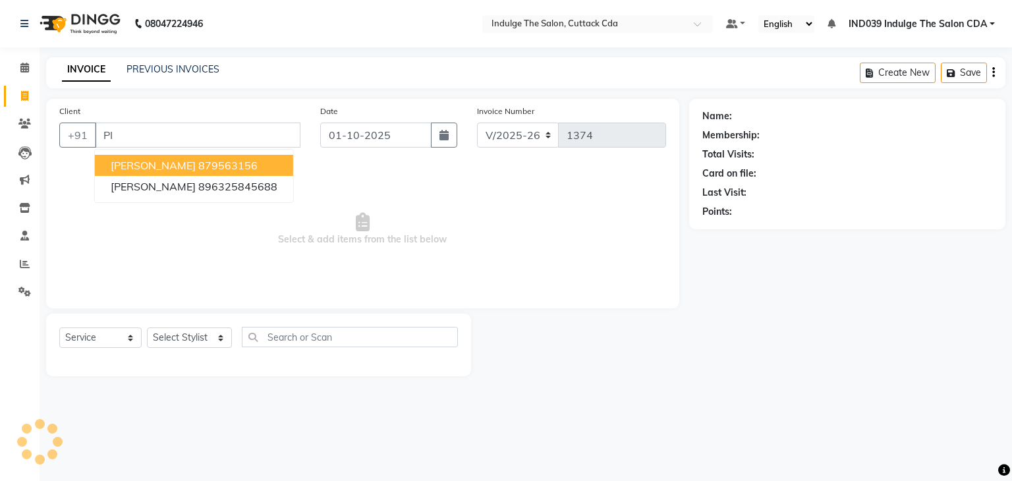
type input "P"
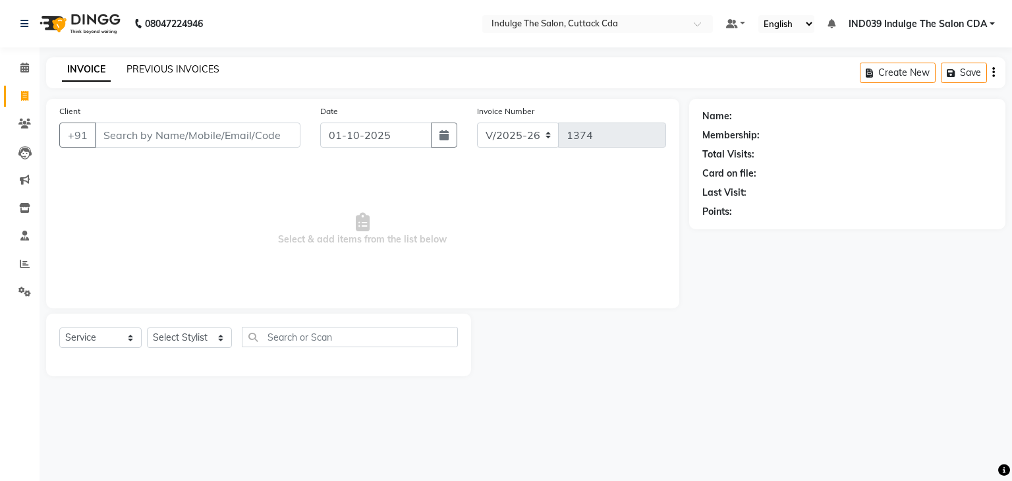
click at [166, 72] on link "PREVIOUS INVOICES" at bounding box center [173, 69] width 93 height 12
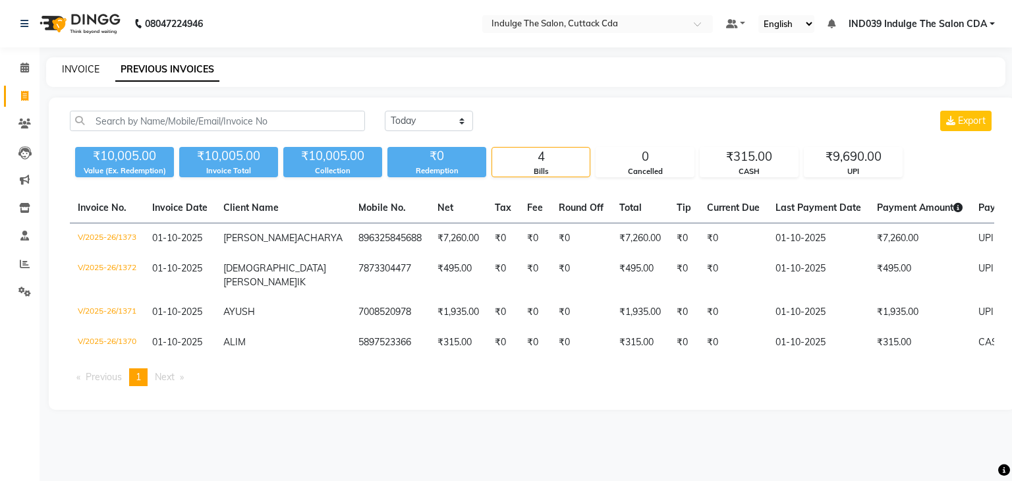
click at [82, 72] on link "INVOICE" at bounding box center [81, 69] width 38 height 12
select select "7297"
select select "service"
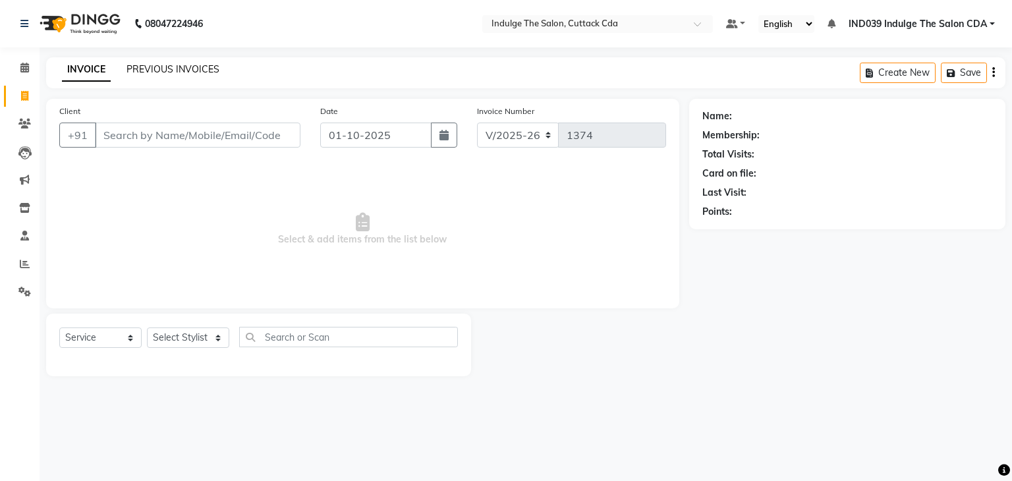
click at [144, 69] on link "PREVIOUS INVOICES" at bounding box center [173, 69] width 93 height 12
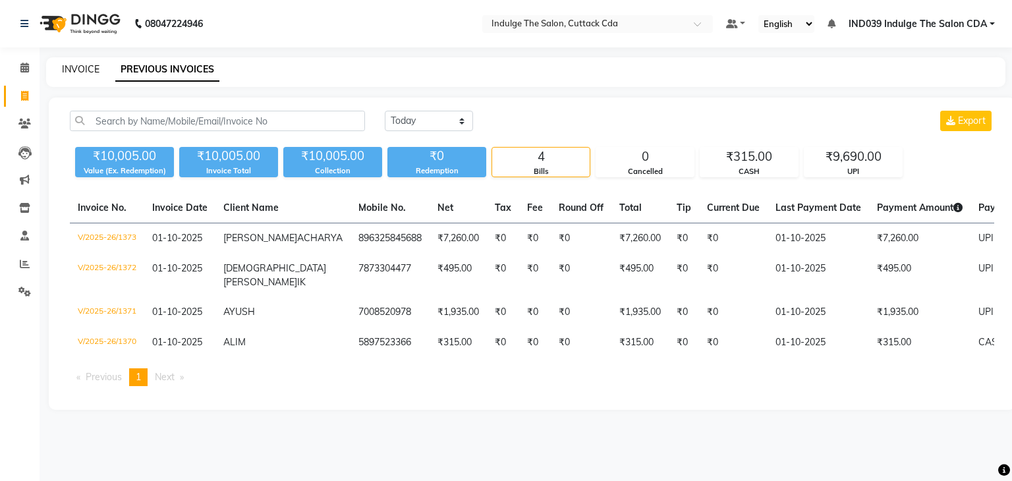
click at [85, 67] on link "INVOICE" at bounding box center [81, 69] width 38 height 12
select select "7297"
select select "service"
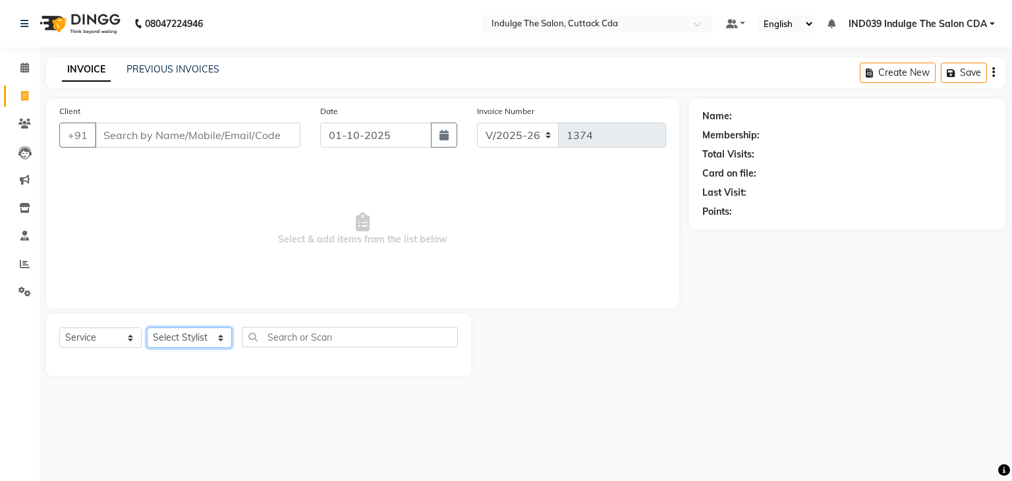
click at [179, 338] on select "Select Stylist [PERSON_NAME]( Therapist ) [PERSON_NAME] IND039 Indulge The Salo…" at bounding box center [189, 338] width 85 height 20
select select "91719"
click at [147, 328] on select "Select Stylist [PERSON_NAME]( Therapist ) [PERSON_NAME] IND039 Indulge The Salo…" at bounding box center [189, 338] width 85 height 20
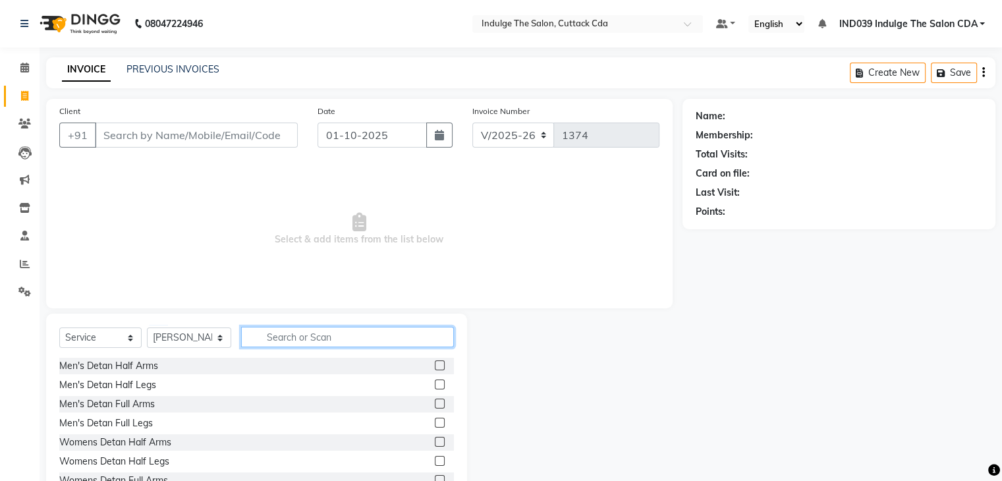
click at [323, 337] on input "text" at bounding box center [347, 337] width 212 height 20
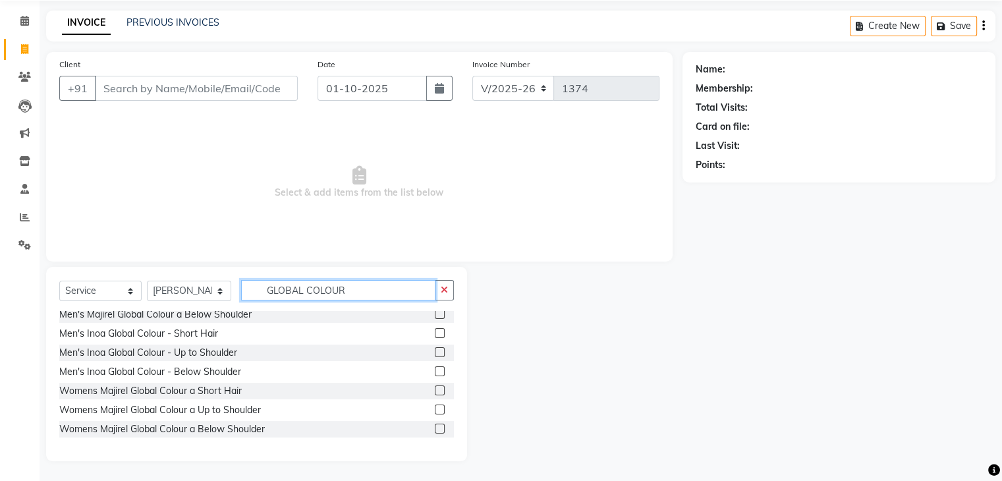
scroll to position [66, 0]
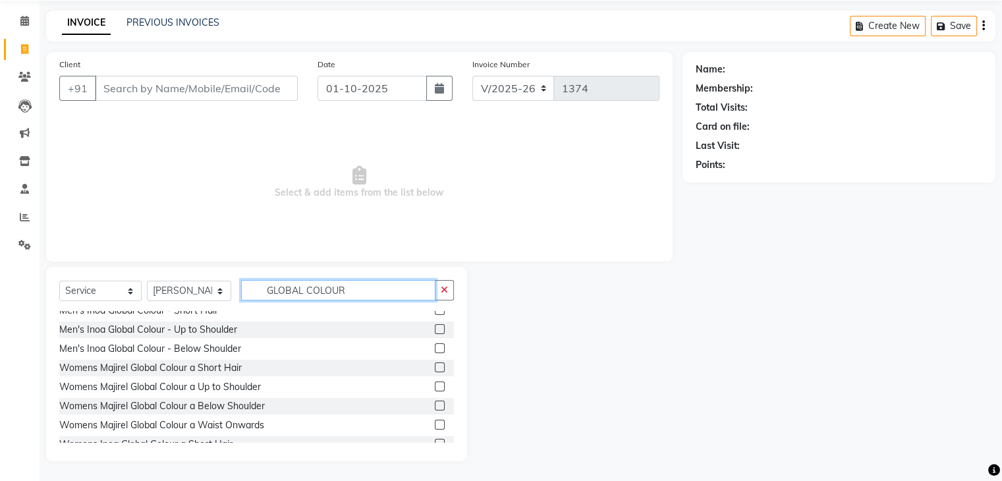
type input "GLOBAL COLOUR"
click at [435, 367] on label at bounding box center [440, 367] width 10 height 10
click at [435, 367] on input "checkbox" at bounding box center [439, 368] width 9 height 9
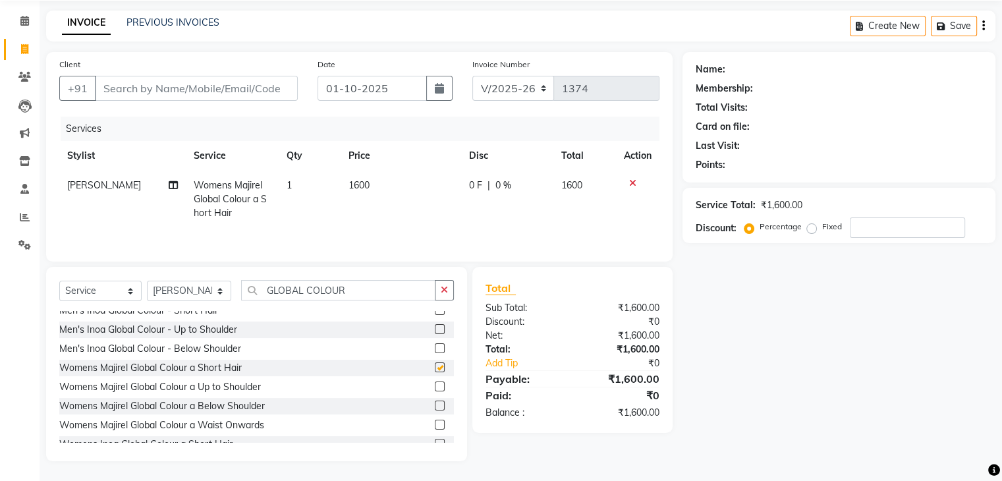
checkbox input "false"
click at [233, 86] on input "Client" at bounding box center [196, 88] width 203 height 25
type input "N"
type input "0"
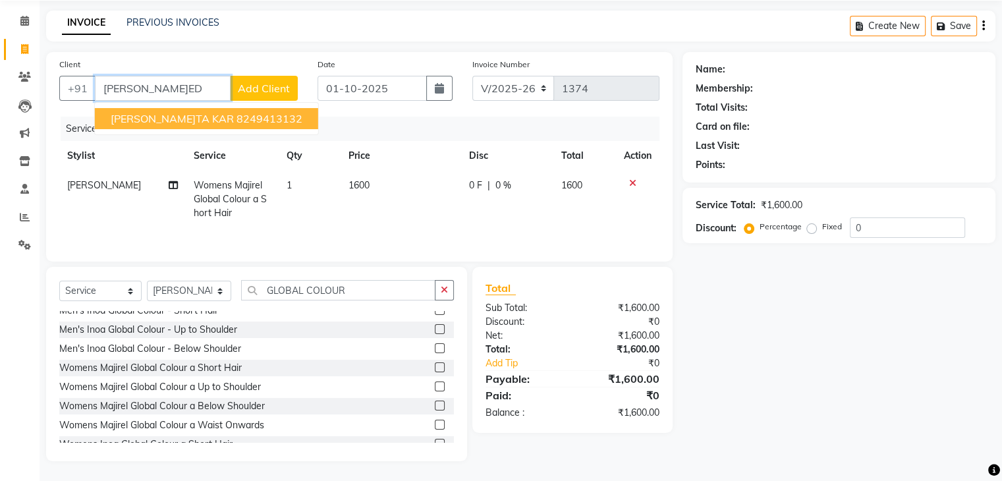
click at [237, 121] on ngb-highlight "8249413132" at bounding box center [270, 118] width 66 height 13
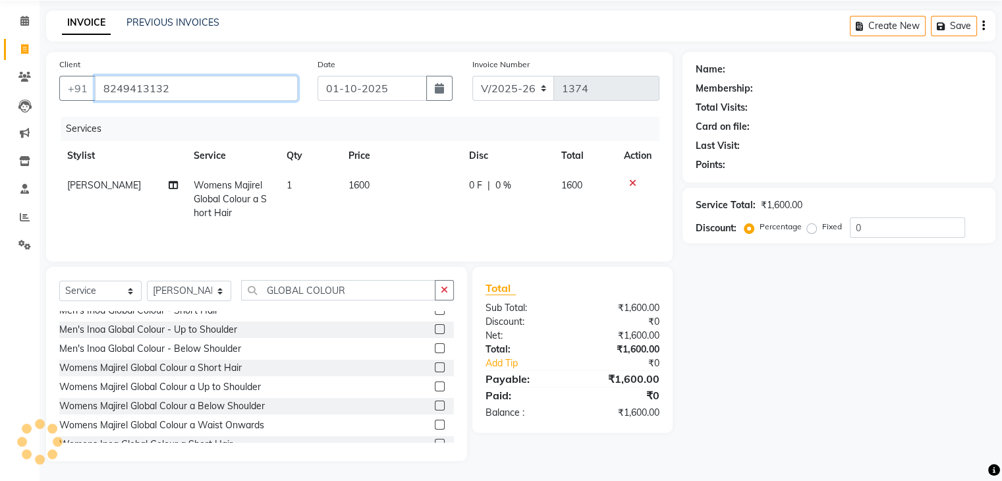
type input "8249413132"
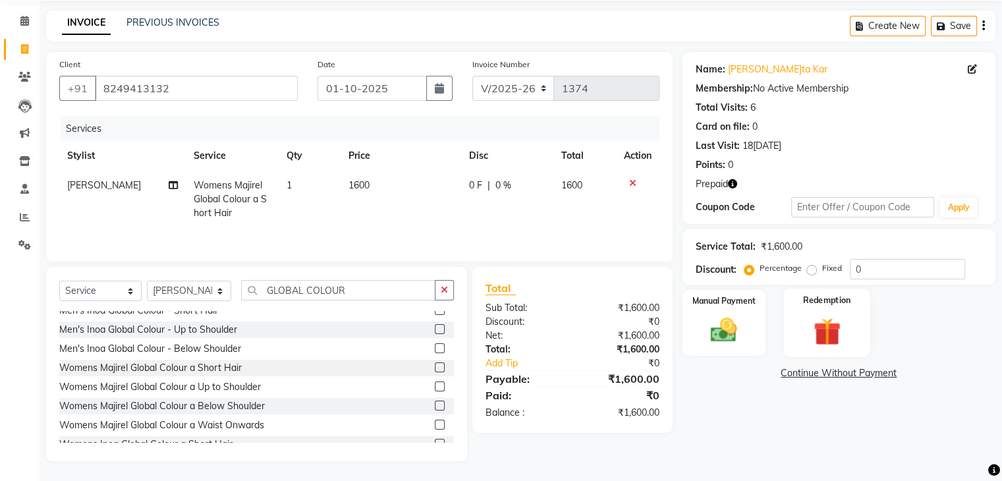
click at [815, 325] on img at bounding box center [827, 332] width 44 height 34
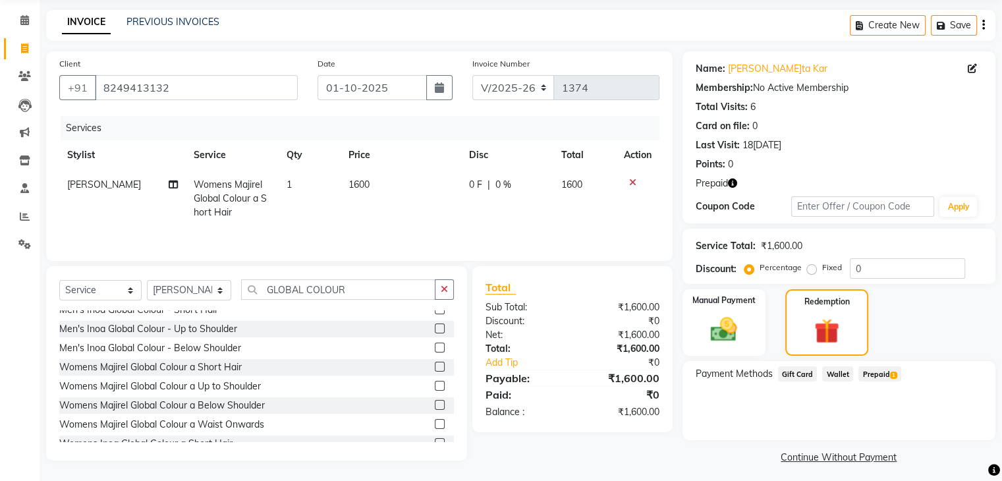
click at [888, 376] on span "Prepaid 1" at bounding box center [880, 373] width 43 height 15
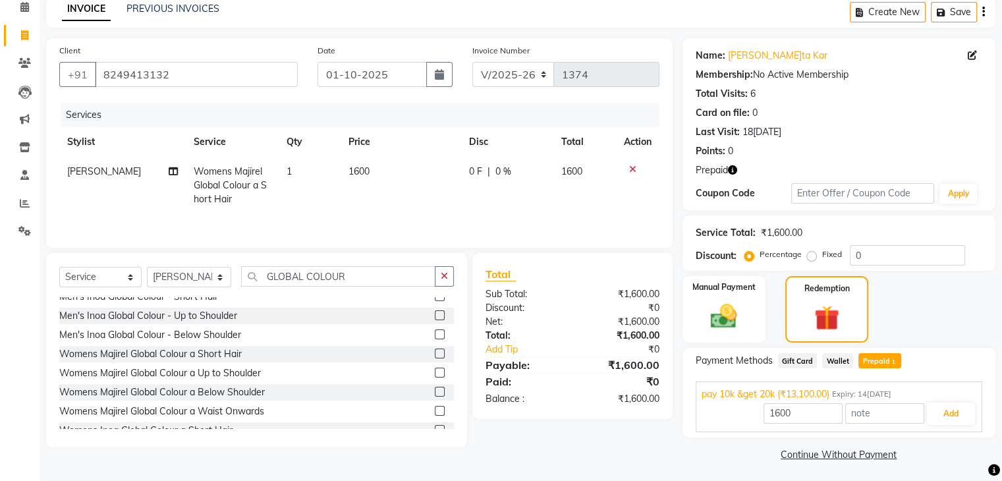
scroll to position [64, 0]
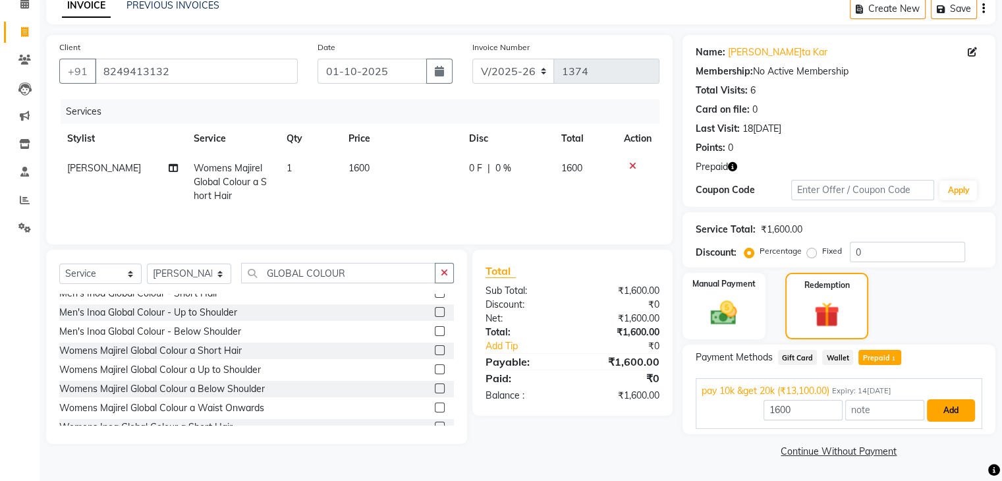
click at [946, 405] on button "Add" at bounding box center [951, 410] width 48 height 22
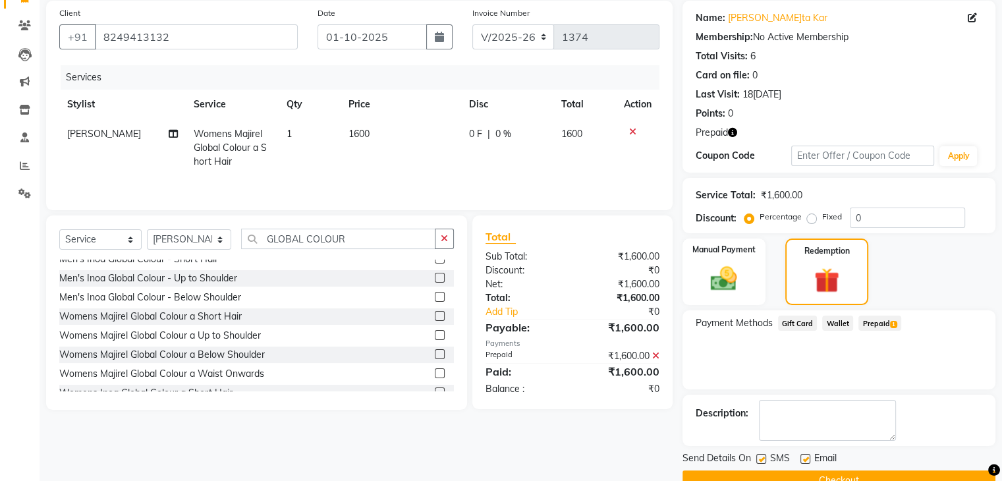
scroll to position [127, 0]
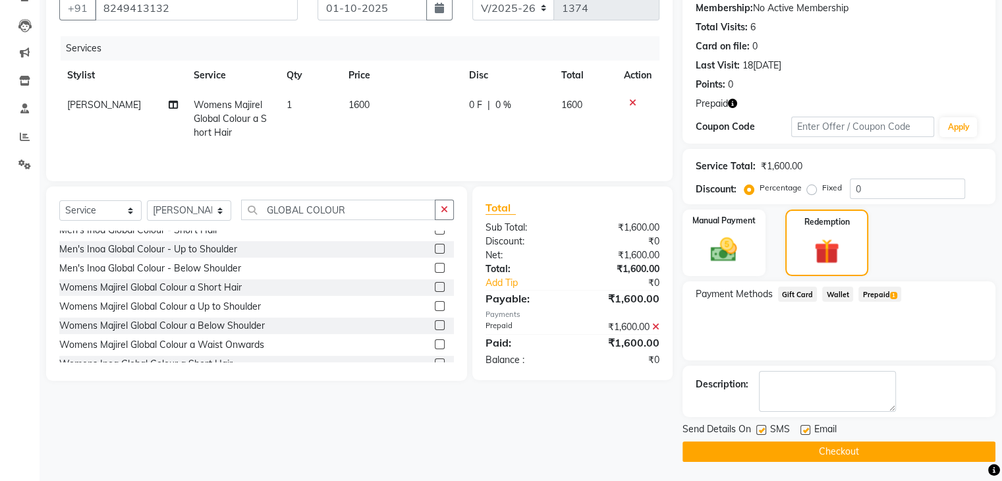
click at [901, 445] on button "Checkout" at bounding box center [839, 452] width 313 height 20
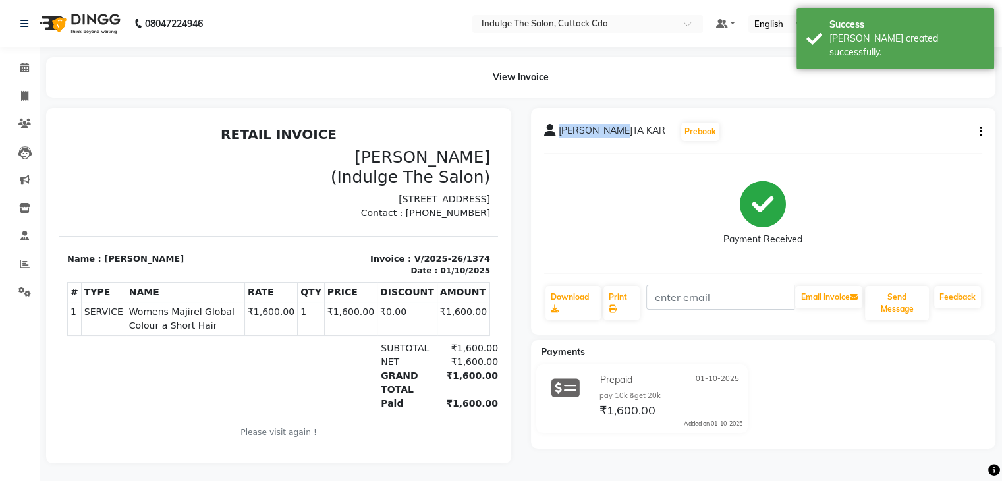
drag, startPoint x: 559, startPoint y: 130, endPoint x: 623, endPoint y: 136, distance: 64.9
click at [623, 136] on div "NIVEDITA KAR Prebook" at bounding box center [632, 131] width 177 height 21
copy span "[PERSON_NAME] KAR"
click at [28, 94] on icon at bounding box center [24, 96] width 7 height 10
select select "service"
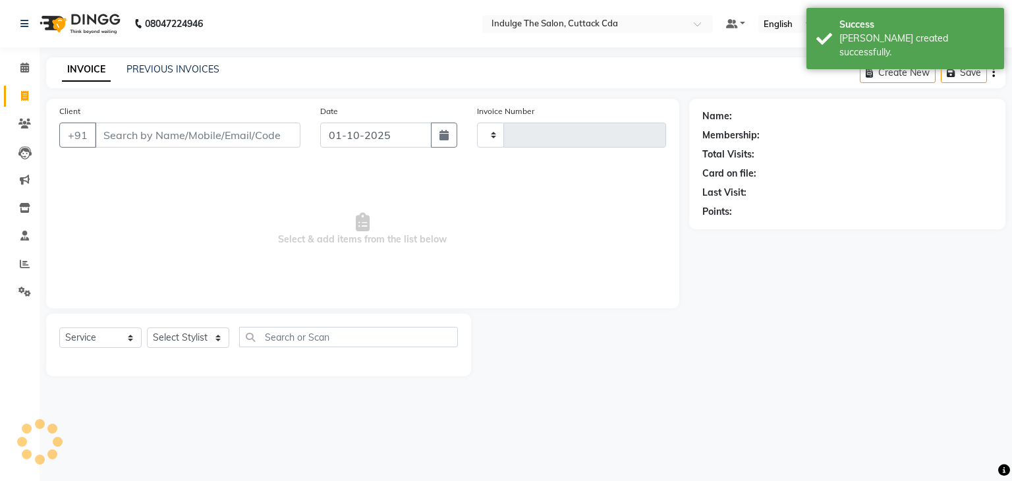
type input "1375"
select select "7297"
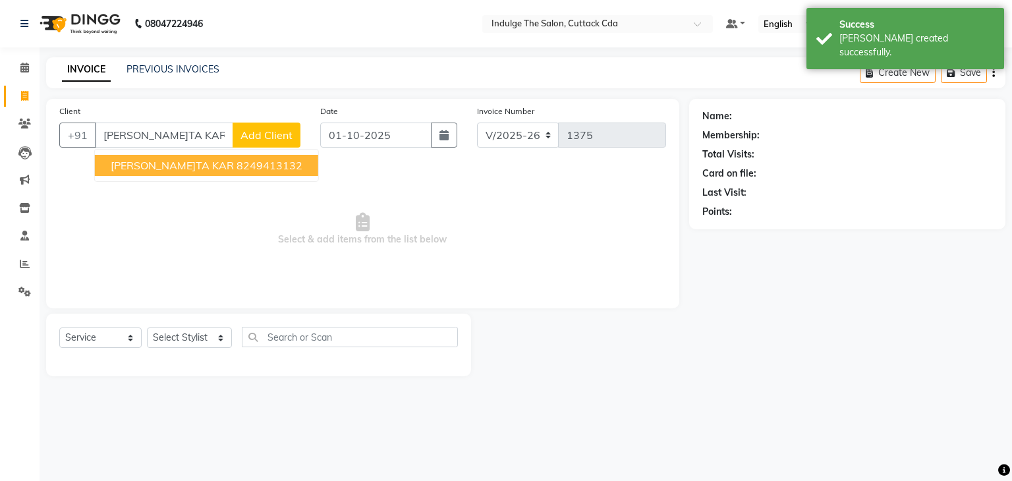
click at [165, 169] on span "[PERSON_NAME] KAR" at bounding box center [172, 165] width 123 height 13
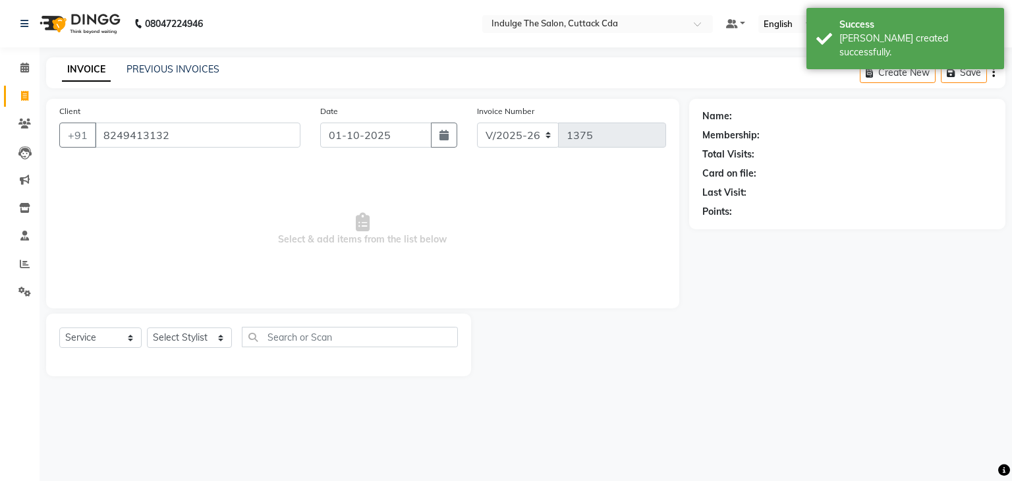
type input "8249413132"
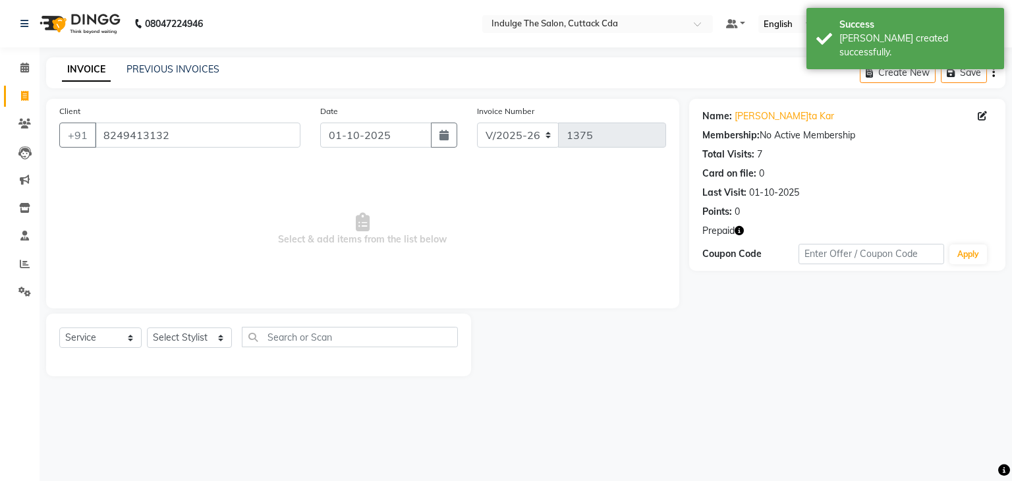
click at [736, 230] on icon "button" at bounding box center [739, 230] width 9 height 9
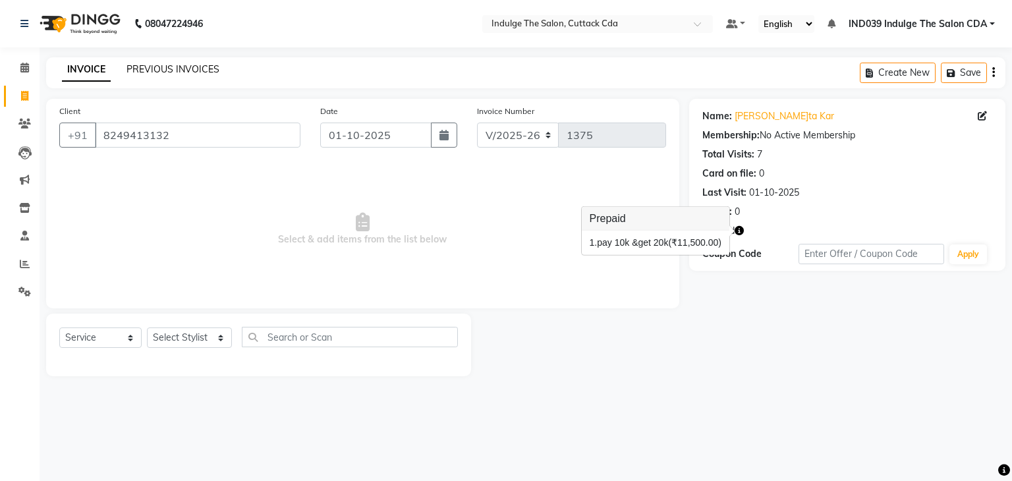
click at [194, 69] on link "PREVIOUS INVOICES" at bounding box center [173, 69] width 93 height 12
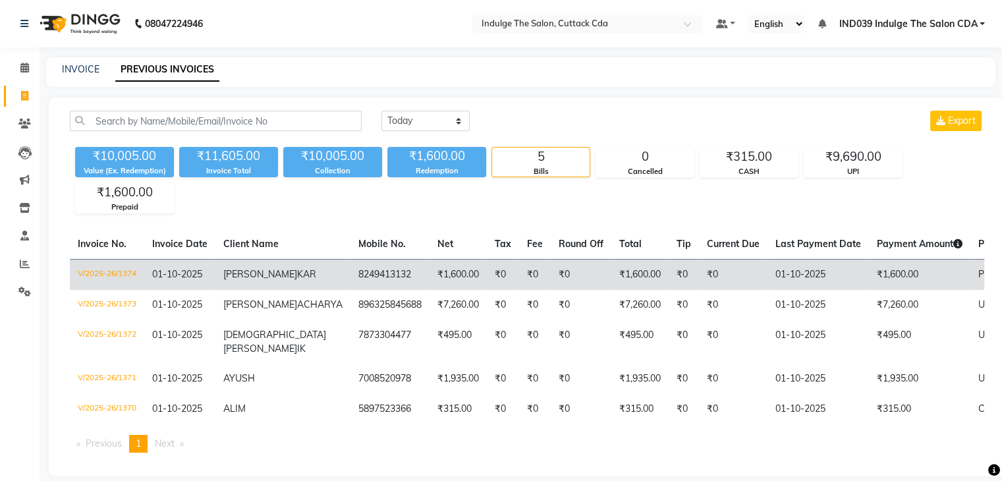
click at [111, 269] on td "V/2025-26/1374" at bounding box center [107, 274] width 74 height 31
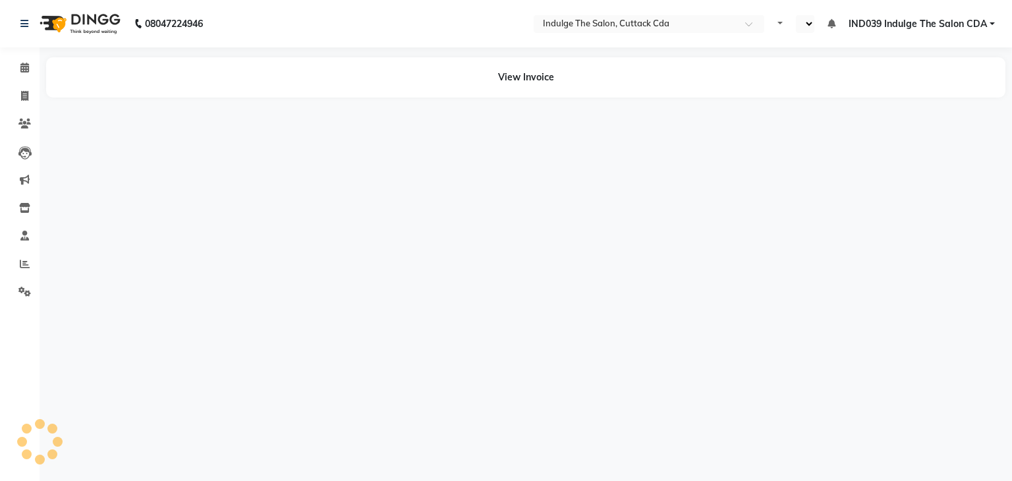
select select "en"
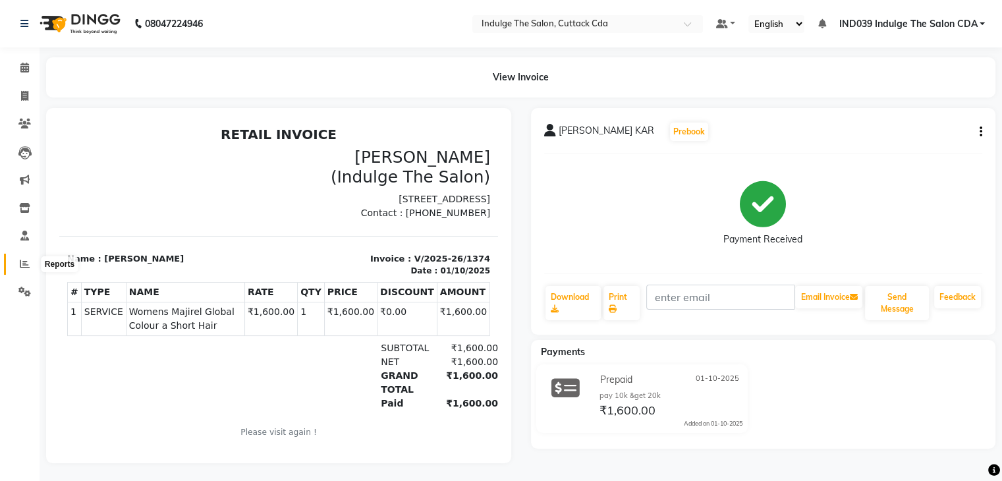
click at [27, 263] on icon at bounding box center [25, 264] width 10 height 10
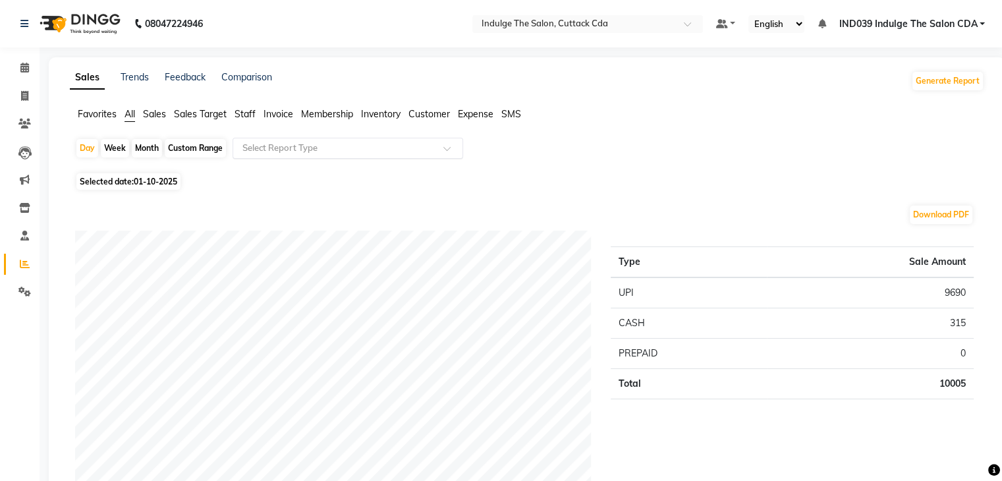
click at [287, 154] on input "text" at bounding box center [335, 148] width 190 height 13
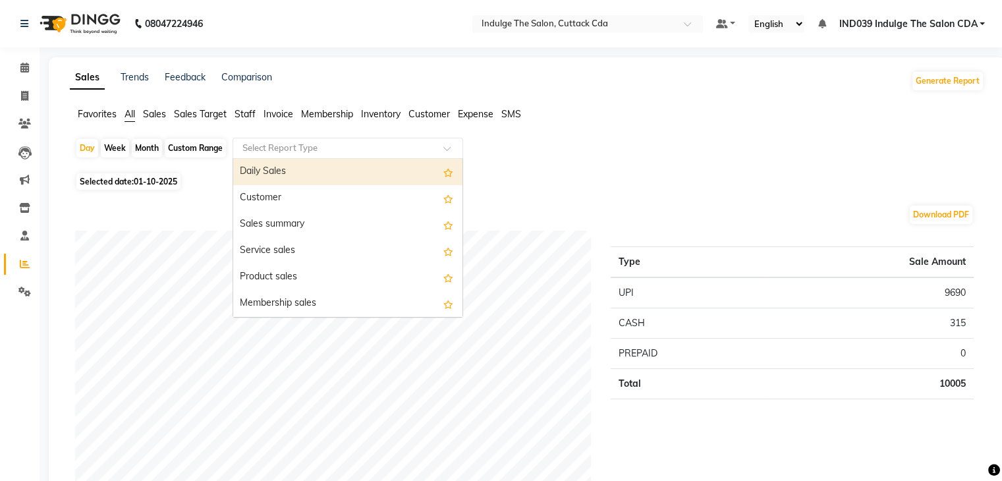
click at [297, 169] on div "Daily Sales" at bounding box center [347, 172] width 229 height 26
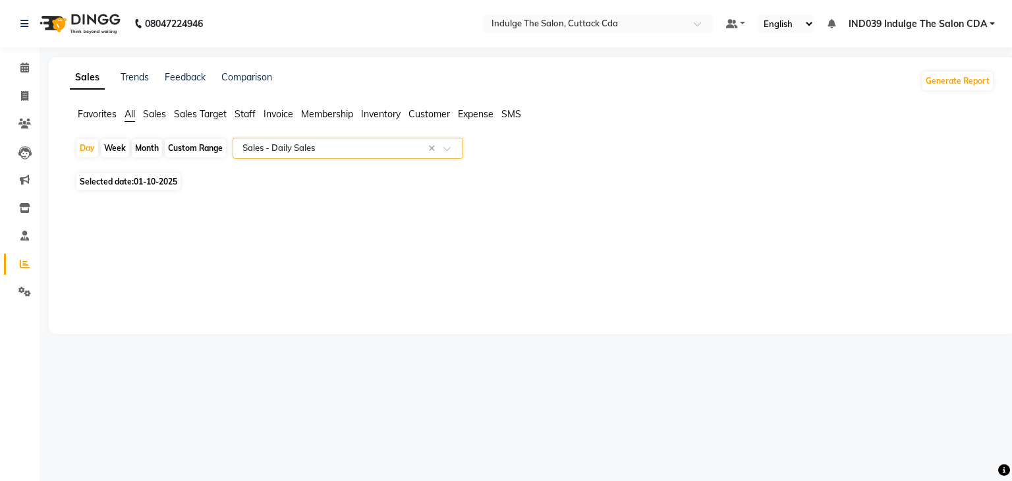
select select "full_report"
select select "csv"
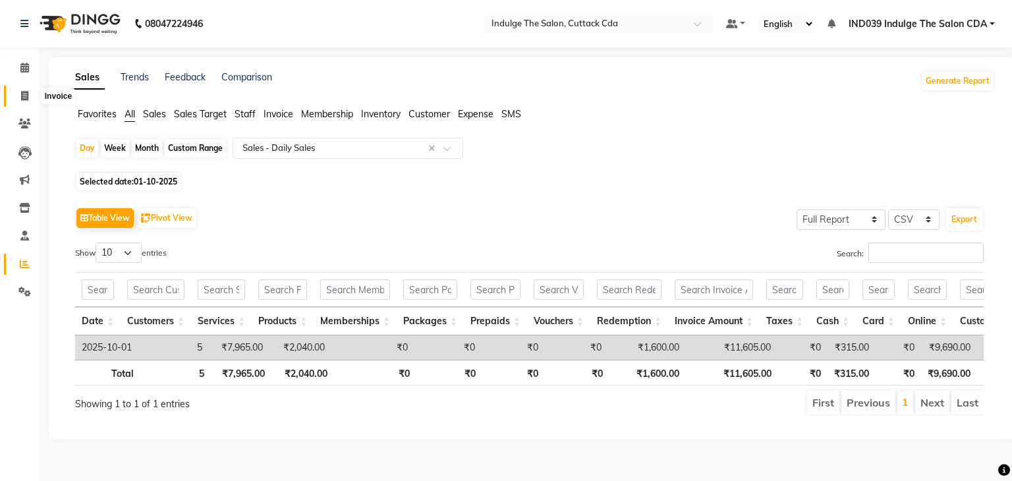
click at [26, 96] on icon at bounding box center [24, 96] width 7 height 10
select select "service"
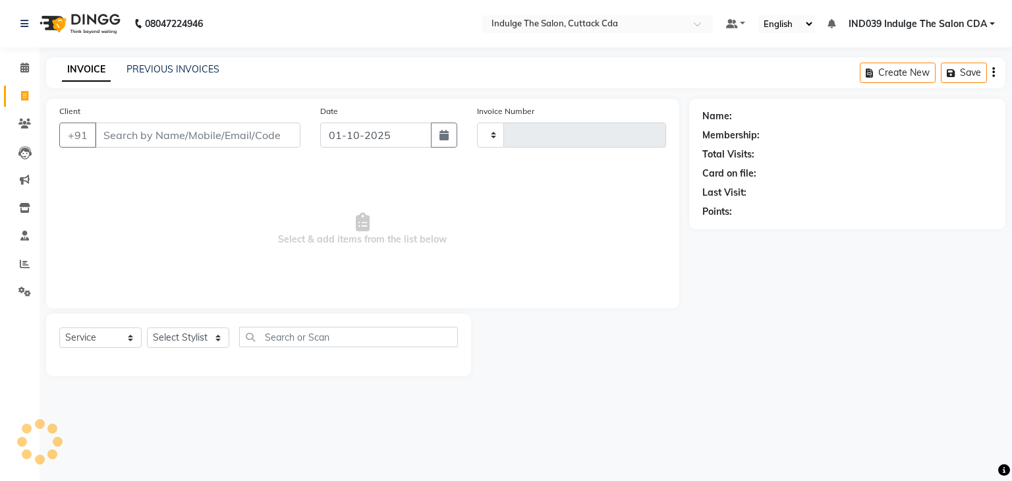
type input "1375"
select select "7297"
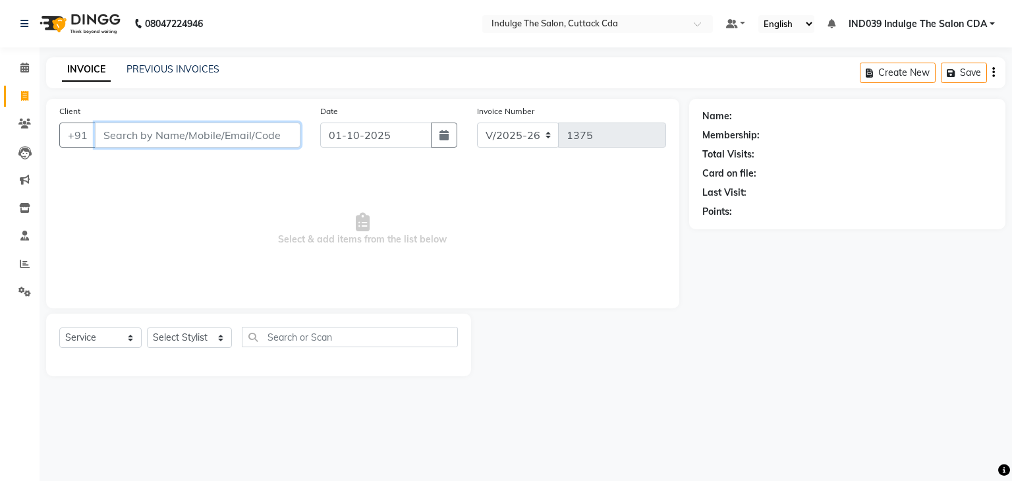
click at [188, 138] on input "Client" at bounding box center [198, 135] width 206 height 25
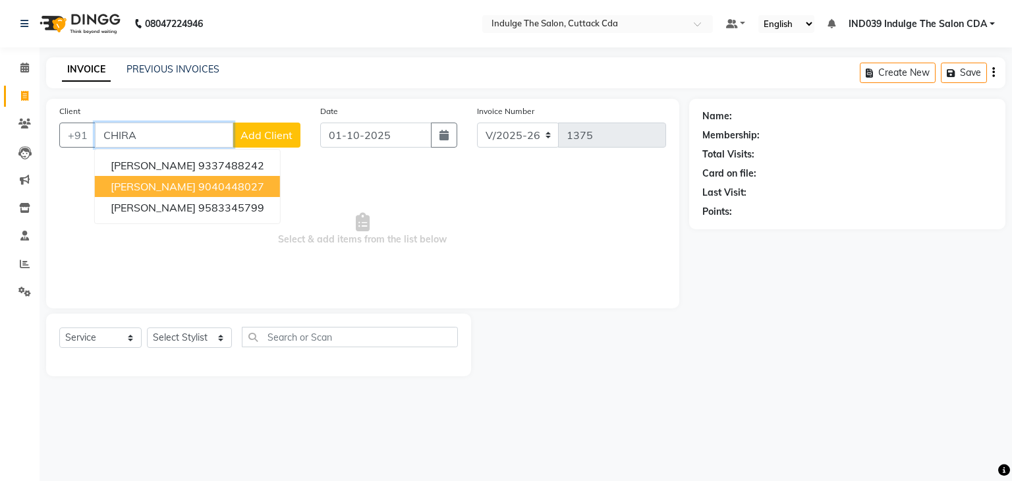
click at [198, 183] on ngb-highlight "9040448027" at bounding box center [231, 186] width 66 height 13
type input "9040448027"
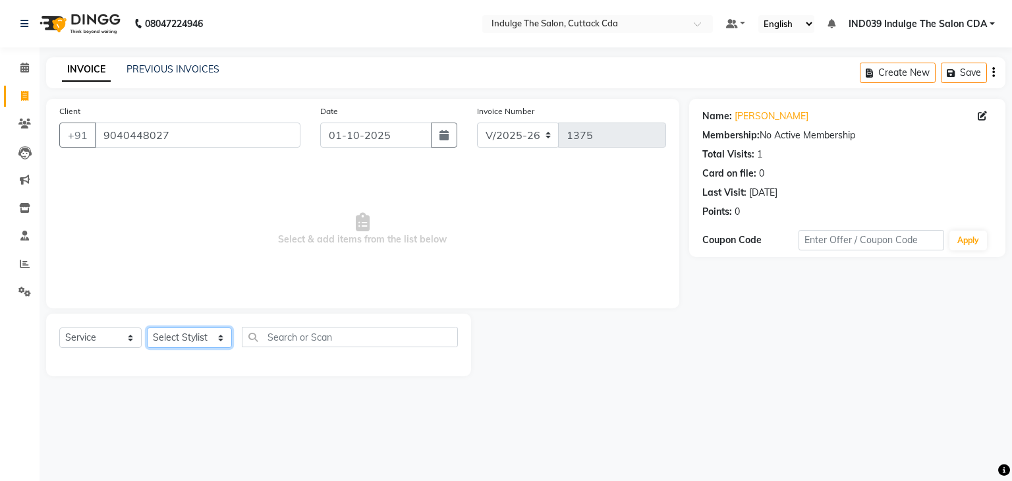
click at [210, 335] on select "Select Stylist [PERSON_NAME]( Therapist ) [PERSON_NAME] IND039 Indulge The Salo…" at bounding box center [189, 338] width 85 height 20
select select "87394"
click at [147, 328] on select "Select Stylist [PERSON_NAME]( Therapist ) [PERSON_NAME] IND039 Indulge The Salo…" at bounding box center [189, 338] width 85 height 20
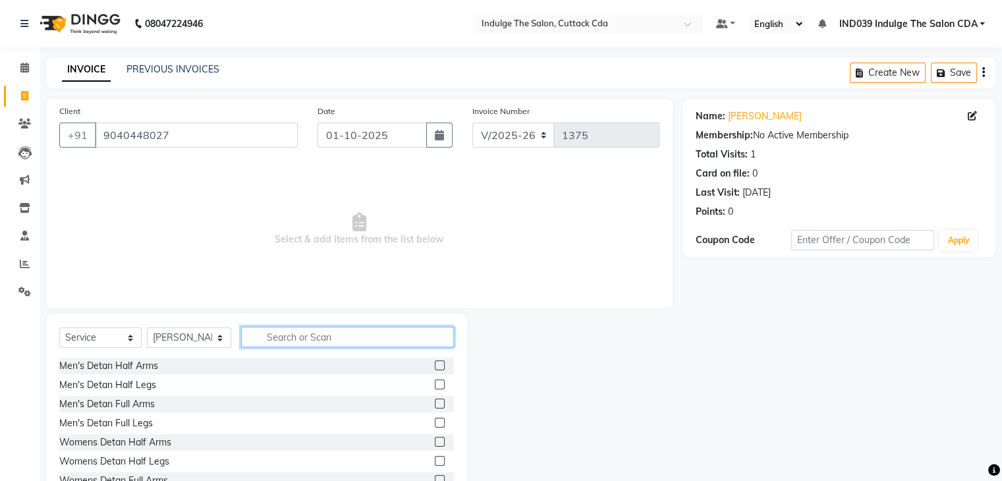
click at [282, 334] on input "text" at bounding box center [347, 337] width 212 height 20
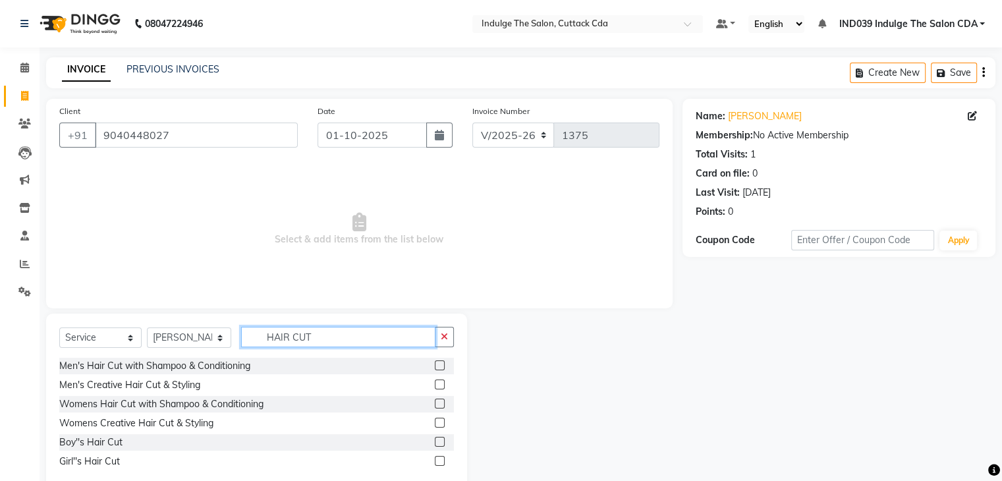
type input "HAIR CUT"
click at [437, 364] on label at bounding box center [440, 366] width 10 height 10
click at [437, 364] on input "checkbox" at bounding box center [439, 366] width 9 height 9
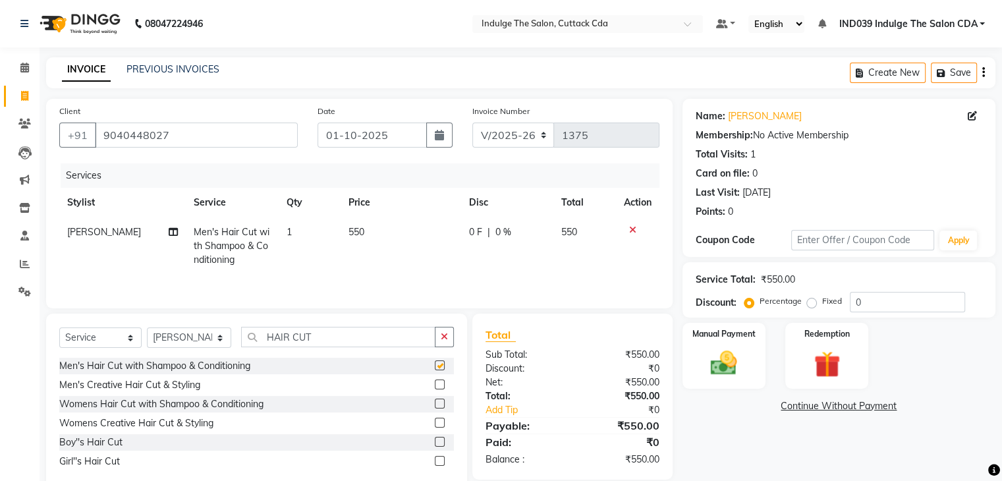
checkbox input "false"
click at [894, 308] on input "0" at bounding box center [907, 302] width 115 height 20
type input "010"
click at [724, 362] on img at bounding box center [724, 364] width 44 height 32
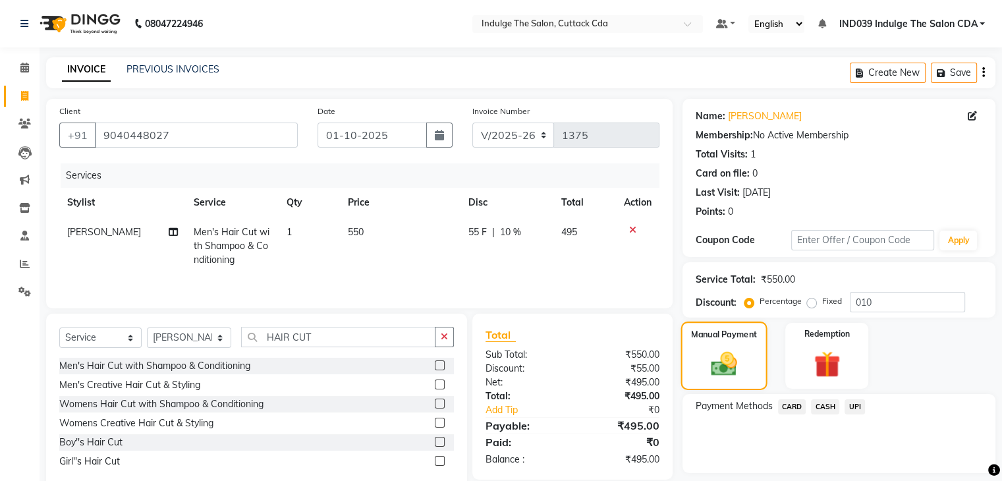
scroll to position [38, 0]
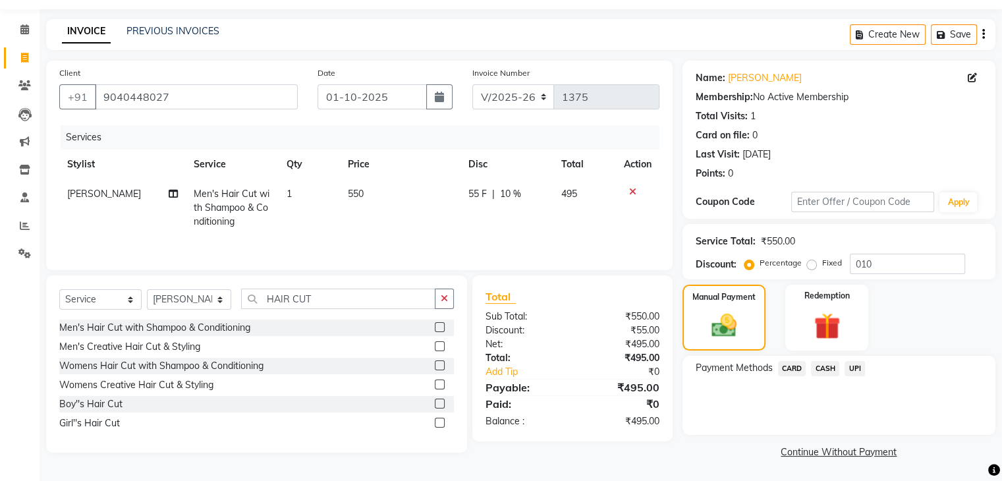
click at [849, 367] on span "UPI" at bounding box center [855, 368] width 20 height 15
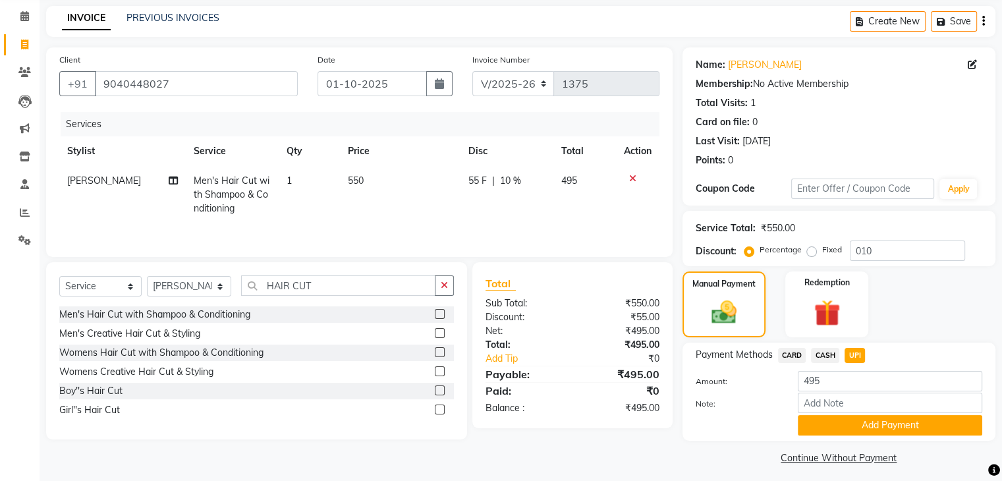
scroll to position [59, 0]
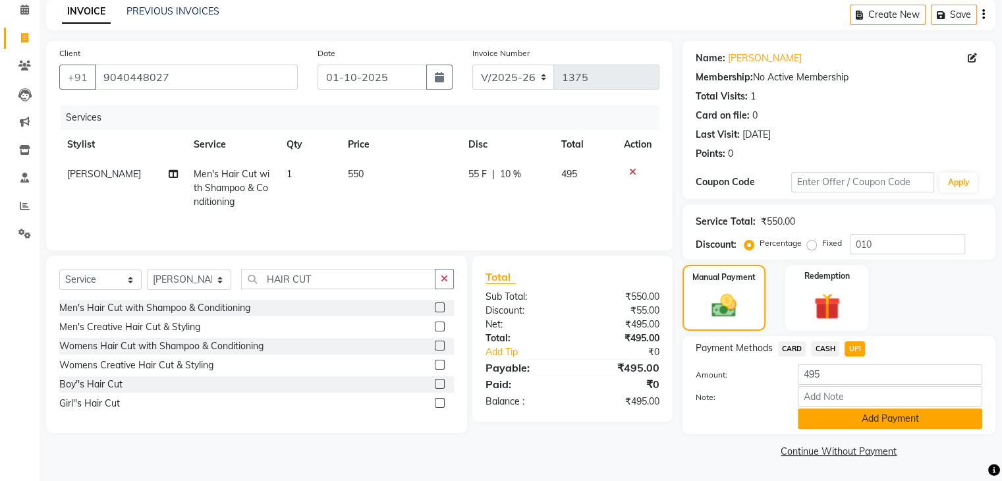
click at [917, 415] on button "Add Payment" at bounding box center [890, 419] width 185 height 20
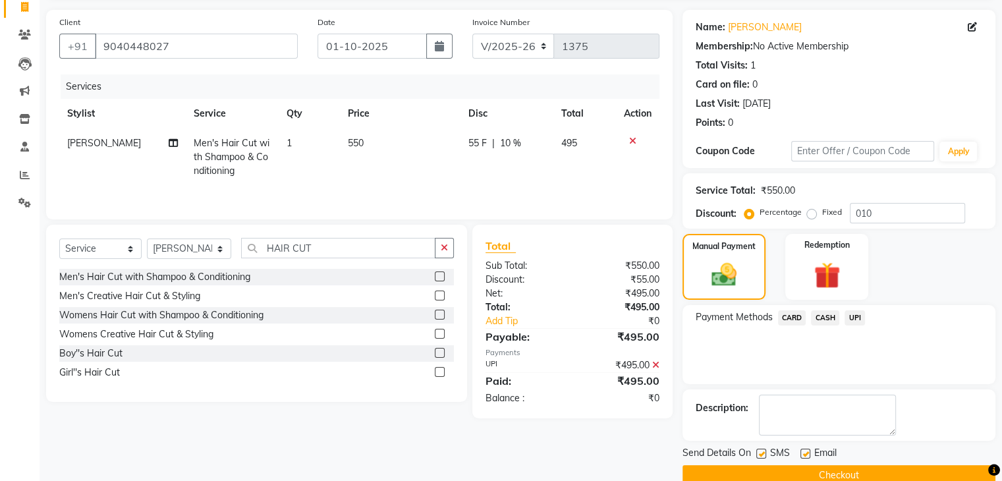
scroll to position [113, 0]
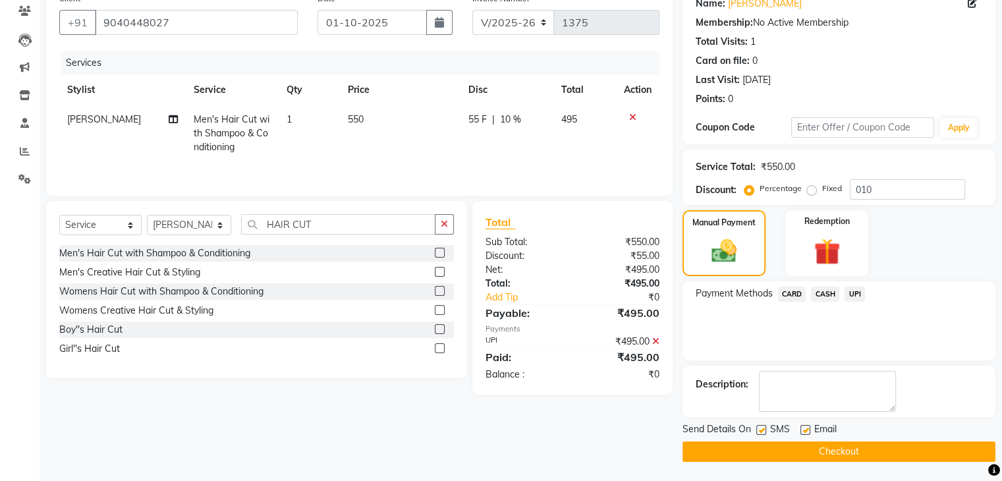
click at [917, 445] on button "Checkout" at bounding box center [839, 452] width 313 height 20
